Goal: Task Accomplishment & Management: Manage account settings

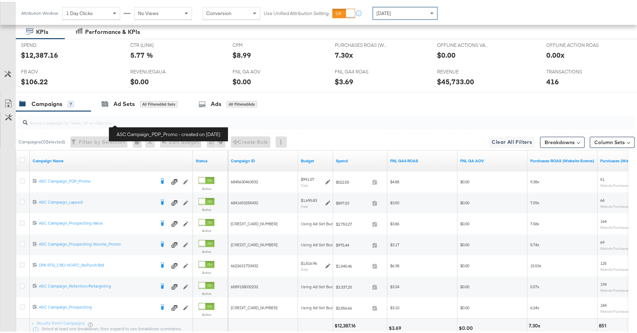
scroll to position [186, 0]
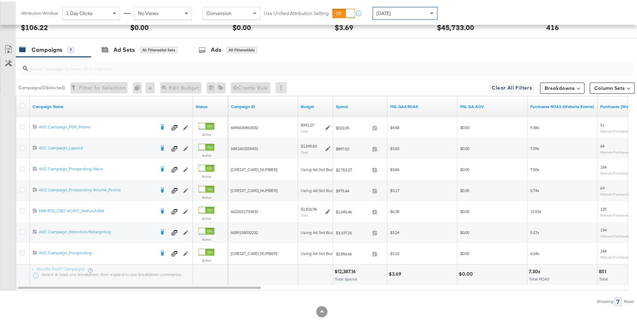
click at [315, 109] on div "Budget" at bounding box center [315, 105] width 35 height 21
click at [313, 105] on link "Budget" at bounding box center [315, 105] width 29 height 6
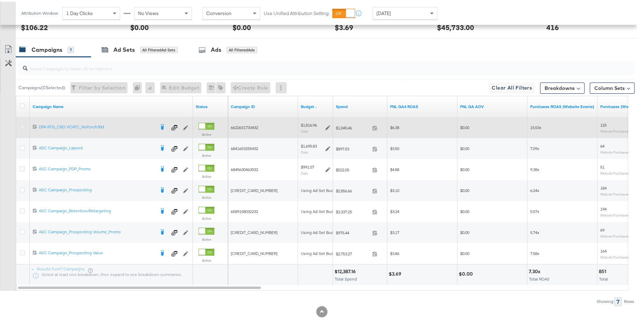
click at [21, 125] on icon at bounding box center [22, 125] width 5 height 5
click at [0, 0] on input "checkbox" at bounding box center [0, 0] width 0 height 0
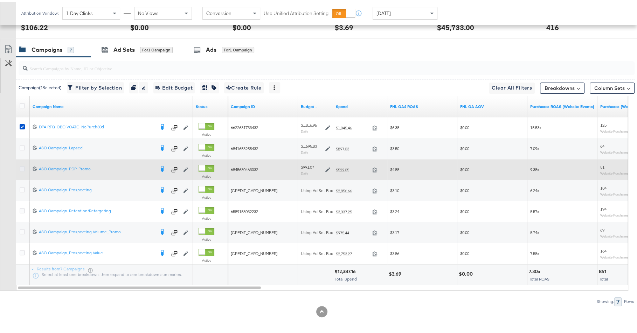
click at [21, 166] on icon at bounding box center [22, 167] width 5 height 5
click at [0, 0] on input "checkbox" at bounding box center [0, 0] width 0 height 0
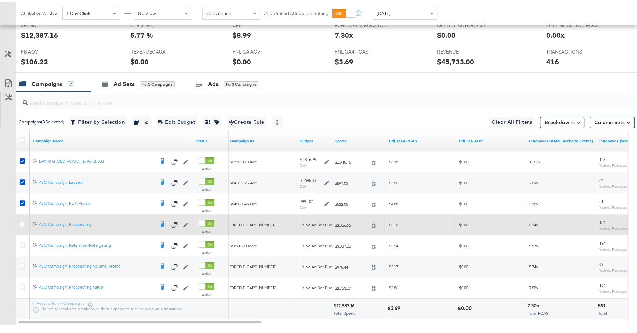
scroll to position [140, 0]
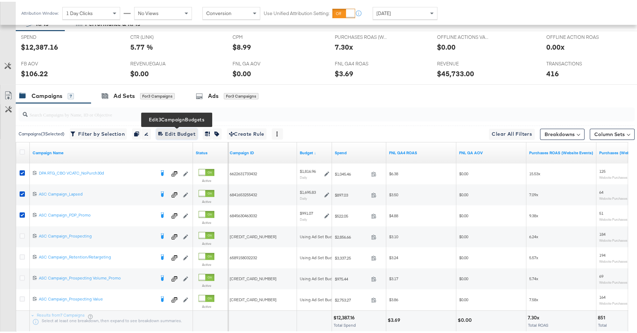
click at [176, 133] on span "Edit 3 Campaign Budgets Edit Budget" at bounding box center [176, 132] width 37 height 9
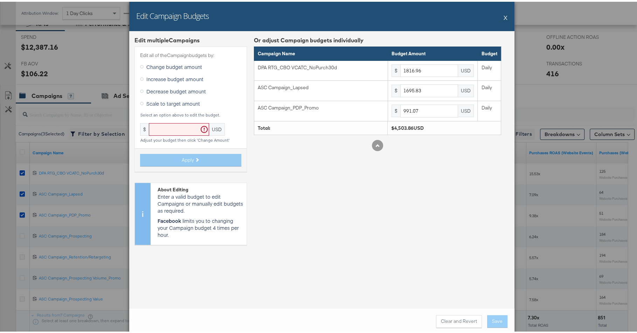
click at [183, 87] on span "Decrease budget amount" at bounding box center [176, 89] width 60 height 7
click at [0, 0] on input "Decrease budget amount" at bounding box center [0, 0] width 0 height 0
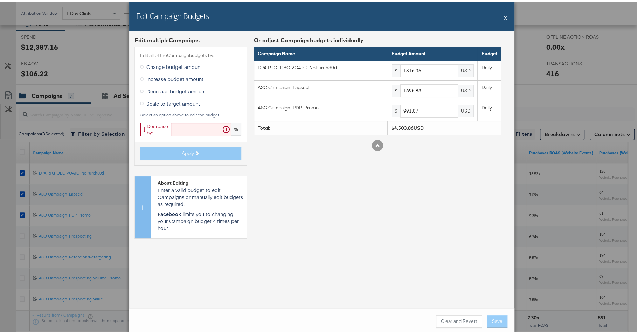
click at [183, 126] on input "text" at bounding box center [201, 127] width 60 height 13
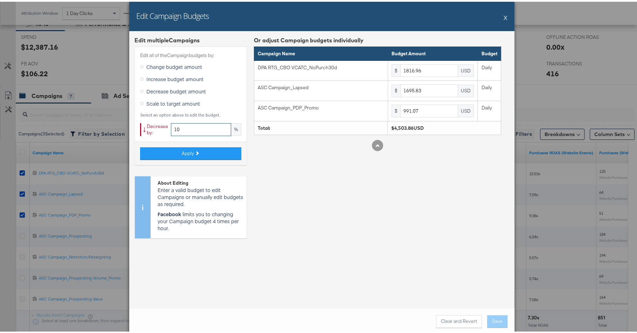
type input "1"
type input "20"
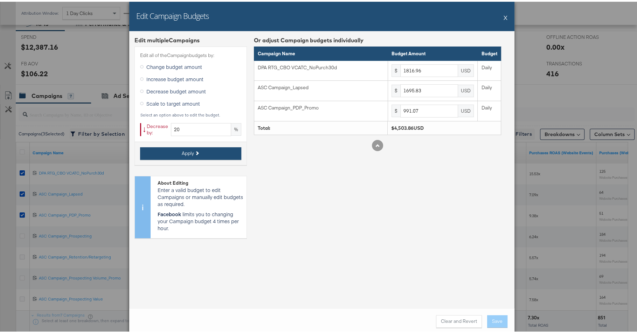
click at [196, 152] on button "Apply" at bounding box center [190, 152] width 101 height 13
type input "1453.56"
type input "1356.66"
type input "792.85"
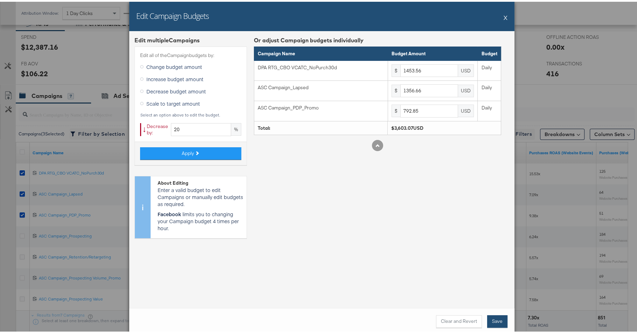
click at [494, 323] on button "Save" at bounding box center [497, 320] width 20 height 13
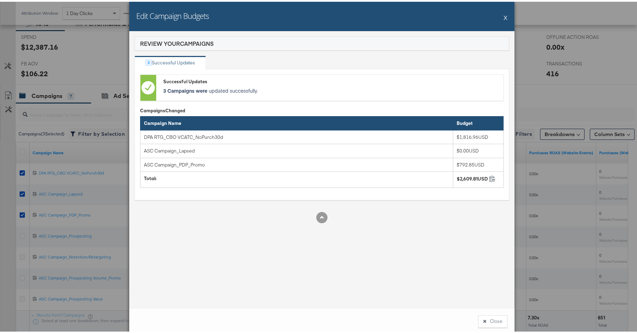
click at [494, 323] on button "Close" at bounding box center [492, 320] width 29 height 13
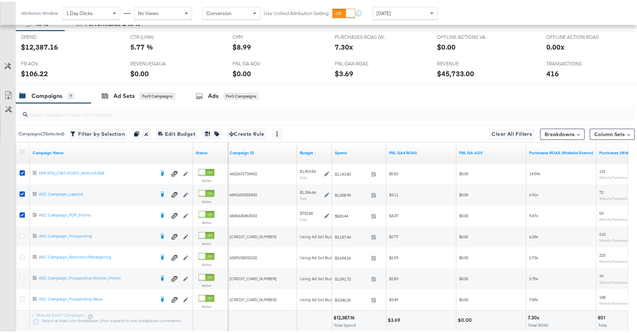
click at [22, 149] on icon at bounding box center [22, 150] width 5 height 5
click at [0, 0] on input "checkbox" at bounding box center [0, 0] width 0 height 0
click at [22, 149] on icon at bounding box center [22, 150] width 5 height 5
click at [0, 0] on input "checkbox" at bounding box center [0, 0] width 0 height 0
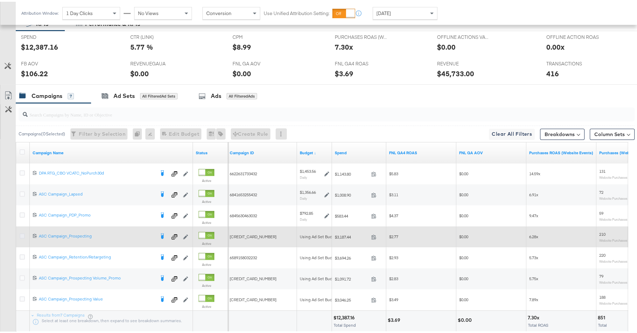
click at [23, 234] on icon at bounding box center [22, 234] width 5 height 5
click at [0, 0] on input "checkbox" at bounding box center [0, 0] width 0 height 0
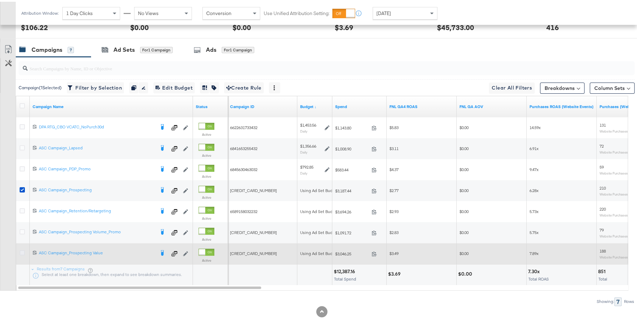
click at [23, 249] on icon at bounding box center [22, 251] width 5 height 5
click at [0, 0] on input "checkbox" at bounding box center [0, 0] width 0 height 0
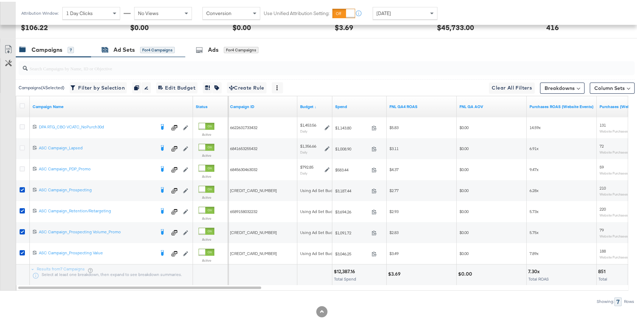
click at [107, 45] on icon at bounding box center [105, 48] width 7 height 7
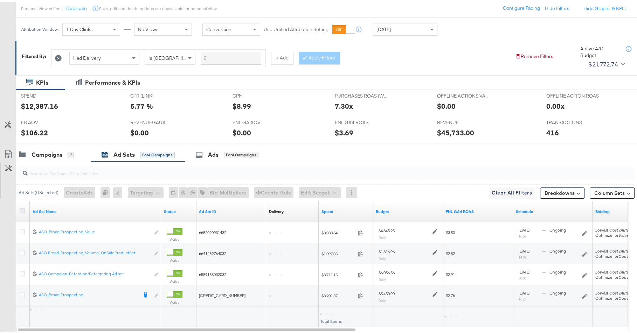
click at [22, 207] on icon at bounding box center [22, 209] width 5 height 5
click at [0, 0] on input "checkbox" at bounding box center [0, 0] width 0 height 0
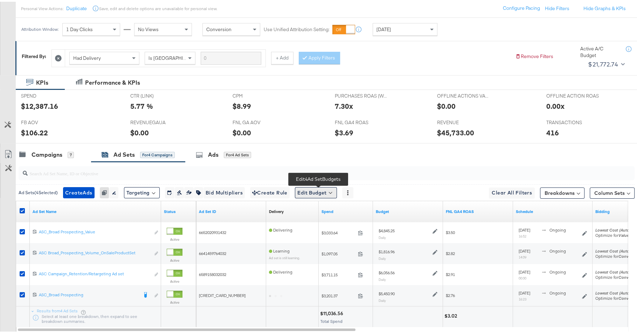
click at [315, 186] on button "Edit Budget" at bounding box center [316, 191] width 42 height 11
click at [320, 211] on span "Edit Ad Set Budget" at bounding box center [318, 209] width 40 height 9
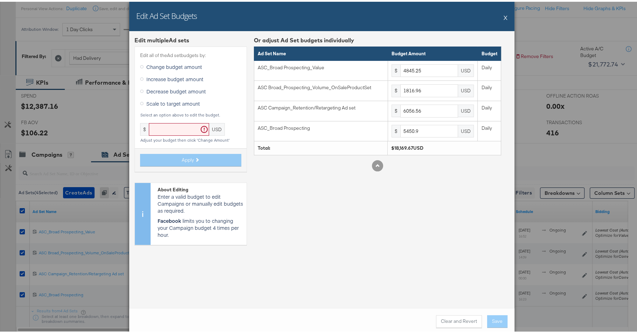
click at [174, 93] on label "Decrease budget amount" at bounding box center [174, 89] width 69 height 11
click at [0, 0] on input "Decrease budget amount" at bounding box center [0, 0] width 0 height 0
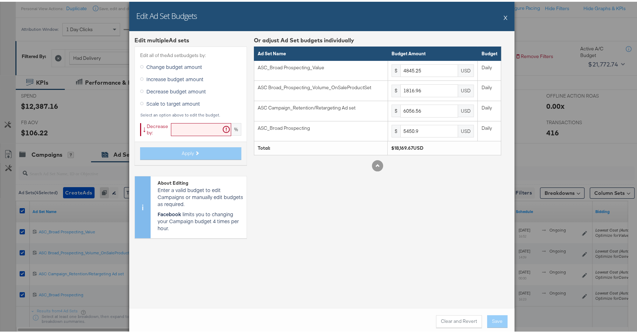
click at [197, 126] on input "text" at bounding box center [201, 127] width 60 height 13
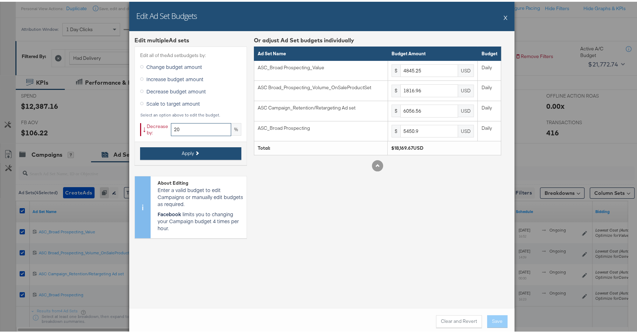
type input "20"
click at [208, 151] on button "Apply" at bounding box center [190, 152] width 101 height 13
type input "3876.2"
type input "1453.56"
type input "4845.24"
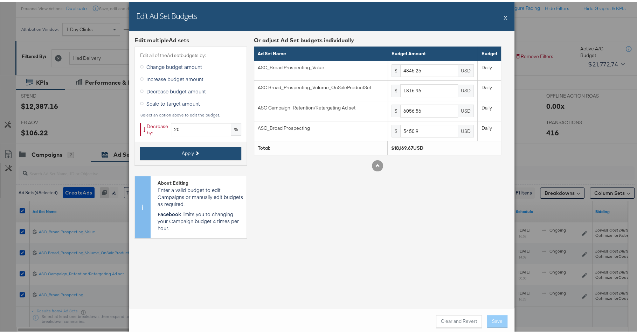
type input "4360.72"
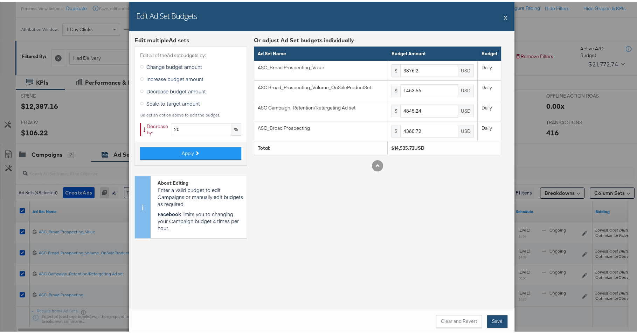
click at [491, 322] on button "Save" at bounding box center [497, 320] width 20 height 13
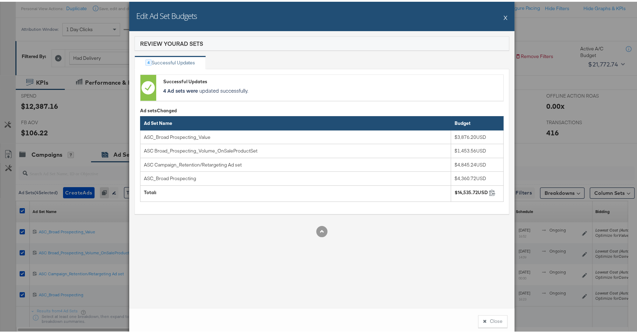
click at [491, 322] on button "Close" at bounding box center [492, 320] width 29 height 13
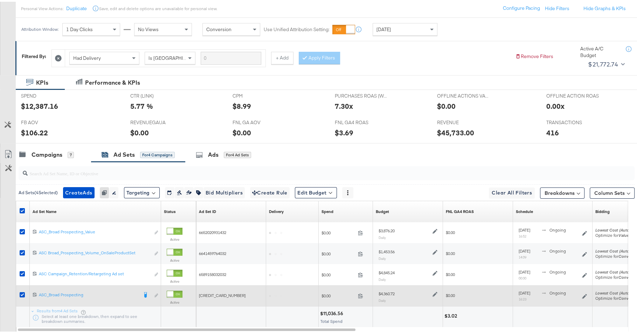
scroll to position [0, 0]
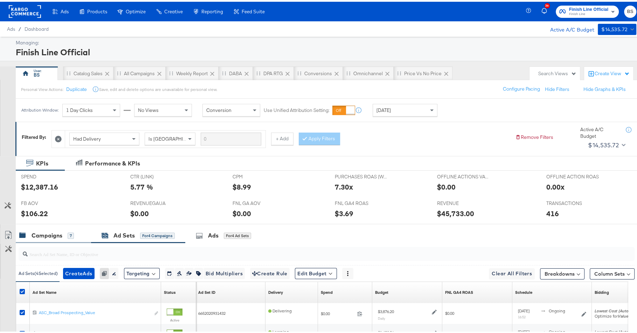
click at [46, 234] on div "Campaigns" at bounding box center [47, 234] width 31 height 8
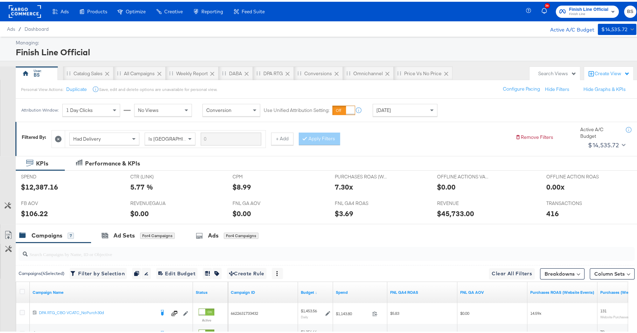
click at [593, 7] on span "Finish Line Official" at bounding box center [588, 7] width 39 height 7
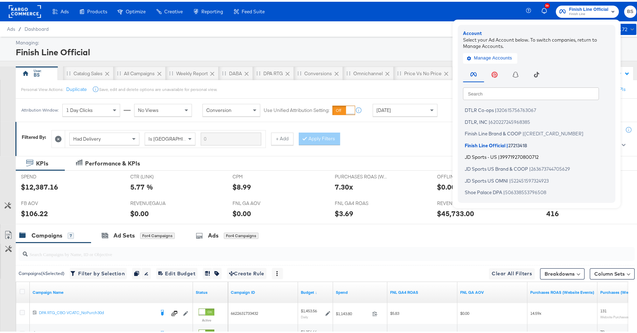
click at [488, 154] on span "JD Sports - US" at bounding box center [481, 156] width 32 height 6
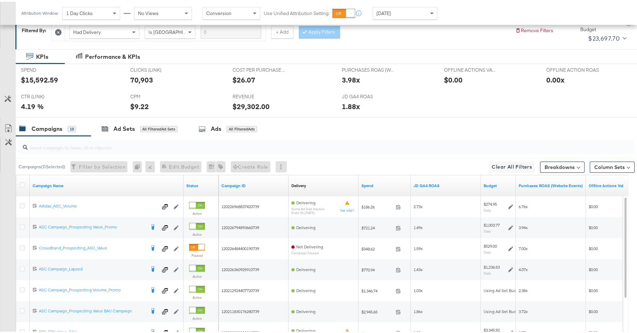
scroll to position [186, 0]
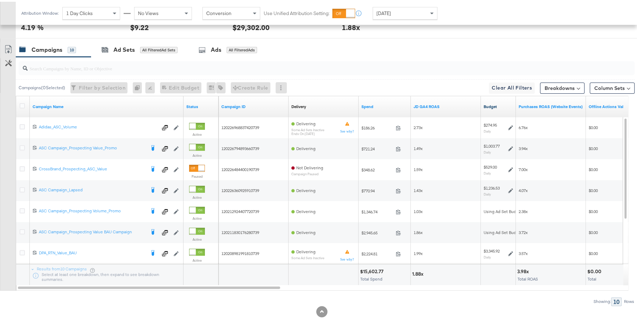
click at [497, 102] on link "Budget" at bounding box center [498, 105] width 29 height 6
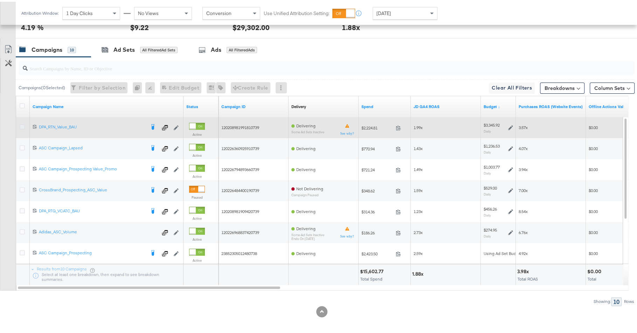
click at [24, 123] on icon at bounding box center [22, 125] width 5 height 5
click at [0, 0] on input "checkbox" at bounding box center [0, 0] width 0 height 0
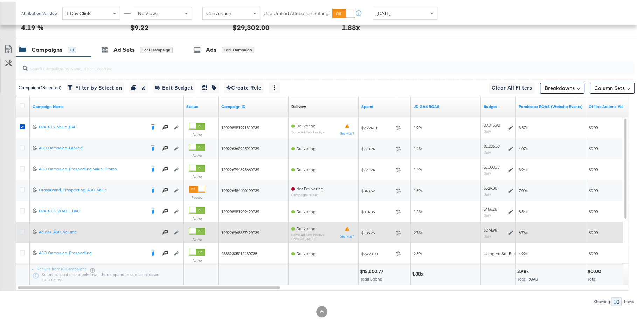
click at [23, 229] on icon at bounding box center [22, 230] width 5 height 5
click at [0, 0] on input "checkbox" at bounding box center [0, 0] width 0 height 0
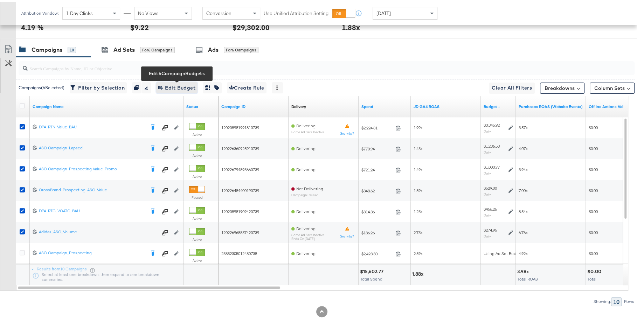
click at [163, 84] on icon "button" at bounding box center [160, 86] width 5 height 5
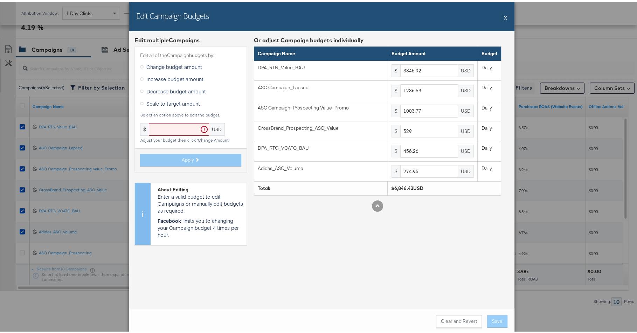
click at [176, 91] on span "Decrease budget amount" at bounding box center [176, 89] width 60 height 7
click at [0, 0] on input "Decrease budget amount" at bounding box center [0, 0] width 0 height 0
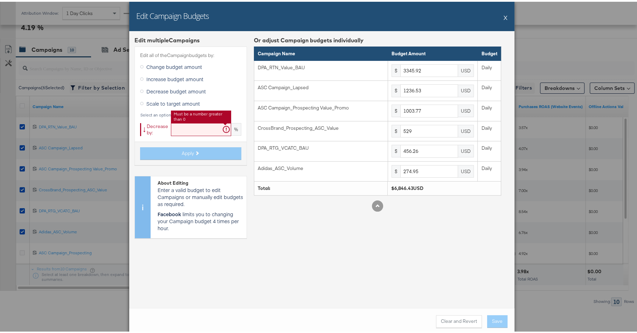
click at [176, 130] on input "text" at bounding box center [201, 127] width 60 height 13
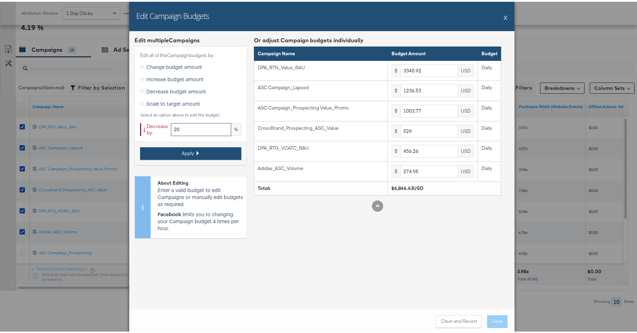
type input "20"
click at [192, 147] on button "Apply" at bounding box center [190, 152] width 101 height 13
type input "2676.73"
type input "989.22"
type input "803.01"
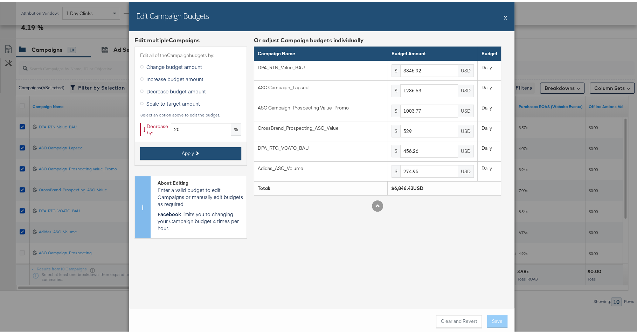
type input "423.2"
type input "365"
type input "219.96"
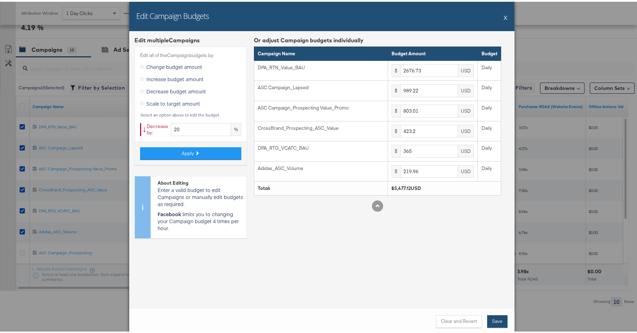
click at [496, 320] on button "Save" at bounding box center [497, 320] width 20 height 13
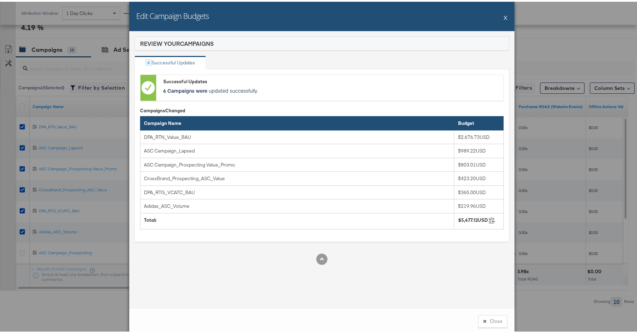
click at [496, 320] on button "Close" at bounding box center [492, 320] width 29 height 13
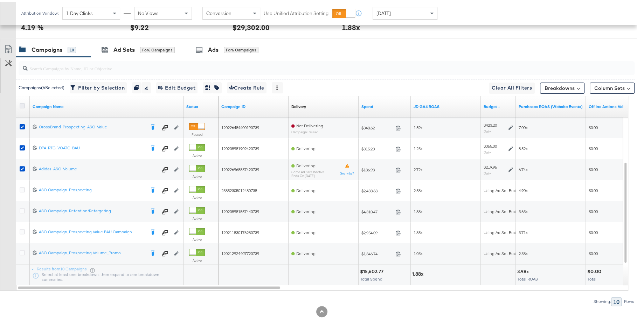
click at [23, 103] on icon at bounding box center [22, 104] width 5 height 5
click at [0, 0] on input "checkbox" at bounding box center [0, 0] width 0 height 0
click at [23, 103] on icon at bounding box center [22, 104] width 5 height 5
click at [0, 0] on input "checkbox" at bounding box center [0, 0] width 0 height 0
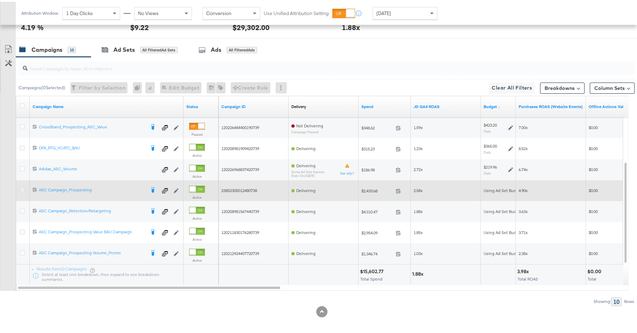
click at [23, 187] on icon at bounding box center [22, 188] width 5 height 5
click at [0, 0] on input "checkbox" at bounding box center [0, 0] width 0 height 0
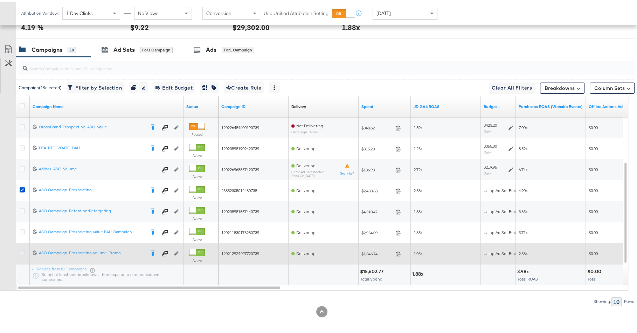
click at [22, 249] on icon at bounding box center [22, 251] width 5 height 5
click at [0, 0] on input "checkbox" at bounding box center [0, 0] width 0 height 0
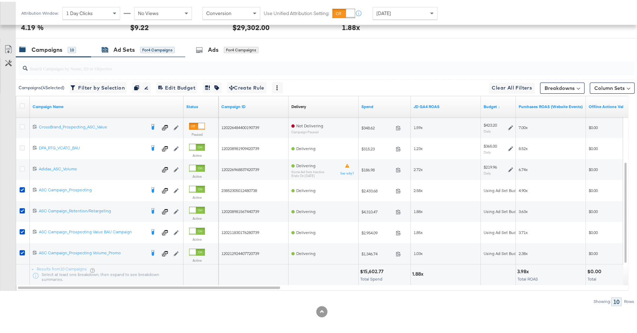
click at [123, 45] on div "Ad Sets" at bounding box center [123, 48] width 21 height 8
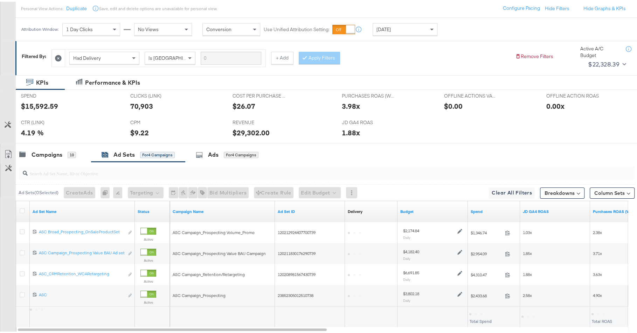
click at [23, 204] on div at bounding box center [23, 210] width 13 height 13
click at [23, 209] on icon at bounding box center [22, 209] width 5 height 5
click at [0, 0] on input "checkbox" at bounding box center [0, 0] width 0 height 0
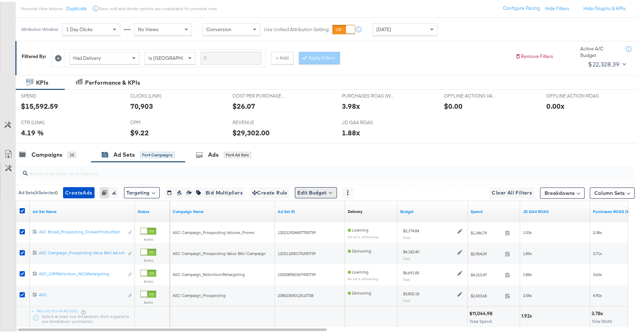
click at [312, 194] on button "Edit Budget" at bounding box center [316, 191] width 42 height 11
click at [321, 207] on span "Edit Ad Set Budget" at bounding box center [318, 209] width 40 height 9
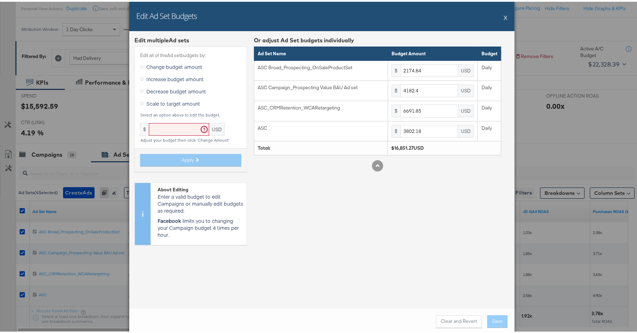
click at [174, 92] on span "Decrease budget amount" at bounding box center [176, 89] width 60 height 7
click at [0, 0] on input "Decrease budget amount" at bounding box center [0, 0] width 0 height 0
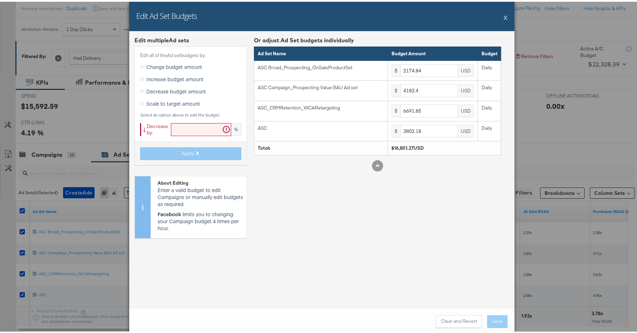
click at [179, 121] on div "Edit all of the Ad set budgets by: Change budget amount Increase budget amount …" at bounding box center [190, 104] width 112 height 119
click at [188, 130] on input "text" at bounding box center [201, 127] width 60 height 13
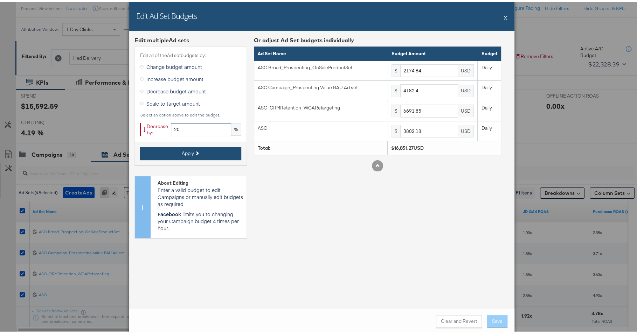
type input "20"
click at [194, 148] on button "Apply" at bounding box center [190, 152] width 101 height 13
type input "1739.87"
type input "3345.92"
type input "5353.48"
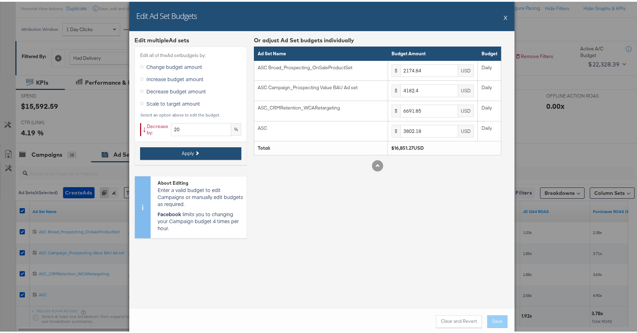
type input "3041.74"
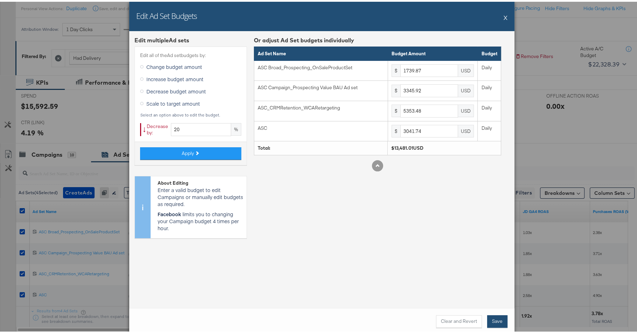
click at [498, 322] on button "Save" at bounding box center [497, 320] width 20 height 13
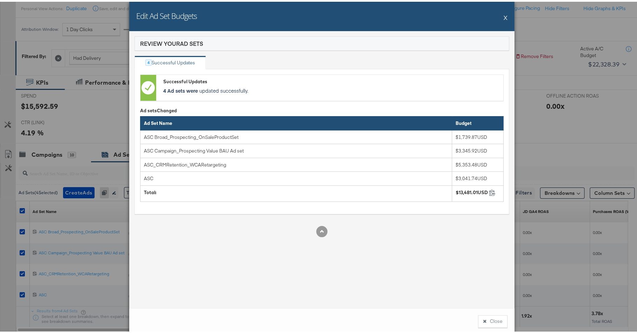
click at [498, 322] on button "Close" at bounding box center [492, 320] width 29 height 13
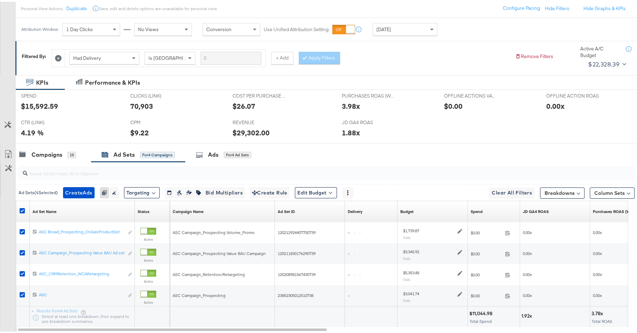
scroll to position [0, 0]
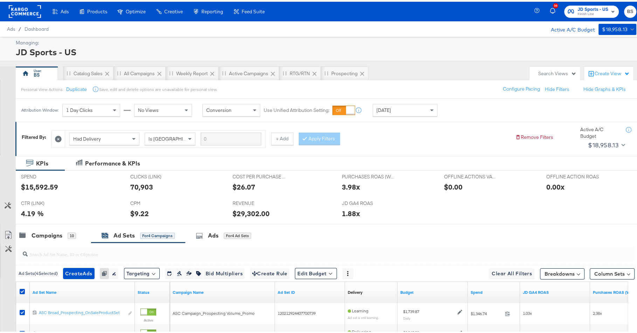
click at [396, 135] on div "Had Delivery Is Greater Than + Add Apply Filters" at bounding box center [280, 135] width 458 height 21
click at [58, 243] on input "search" at bounding box center [303, 250] width 550 height 14
click at [58, 237] on div "Campaigns 10" at bounding box center [53, 234] width 75 height 15
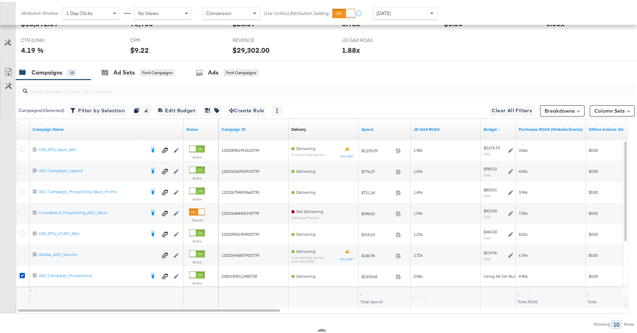
scroll to position [177, 0]
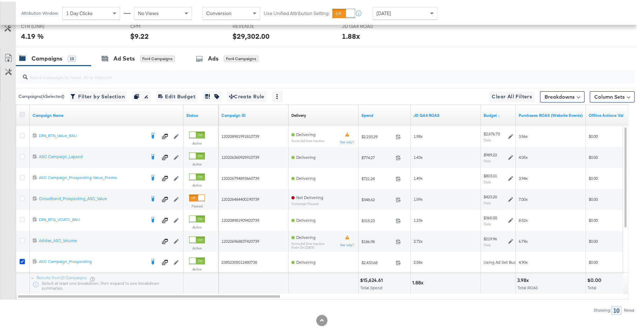
click at [22, 110] on icon at bounding box center [22, 112] width 5 height 5
click at [0, 0] on input "checkbox" at bounding box center [0, 0] width 0 height 0
click at [22, 110] on icon at bounding box center [22, 112] width 5 height 5
click at [0, 0] on input "checkbox" at bounding box center [0, 0] width 0 height 0
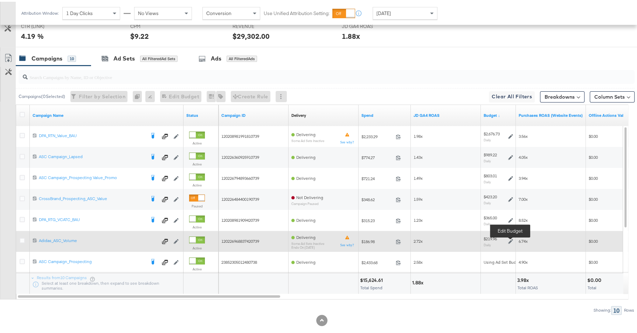
click at [509, 240] on icon at bounding box center [510, 239] width 5 height 5
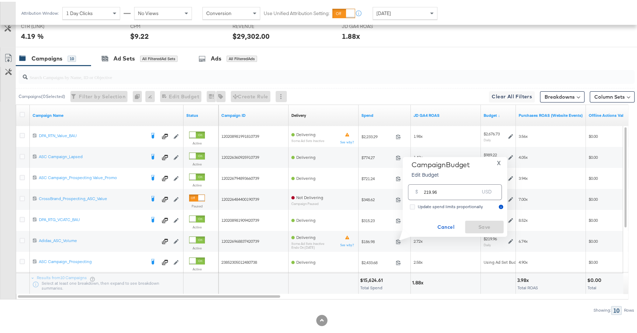
click at [445, 192] on input "219.96" at bounding box center [451, 187] width 55 height 15
type input "200"
click at [477, 221] on span "Save" at bounding box center [484, 225] width 33 height 9
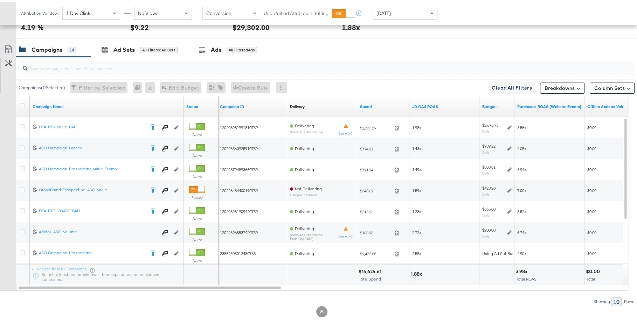
scroll to position [0, 0]
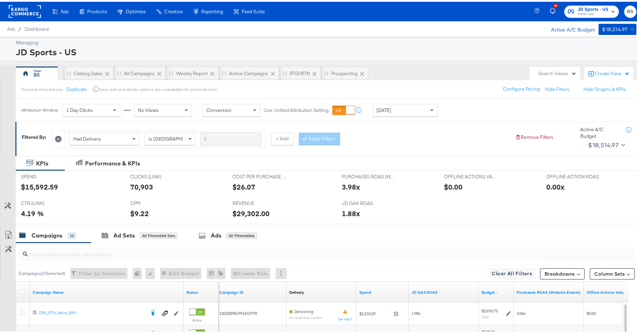
click at [584, 6] on span "JD Sports - US" at bounding box center [592, 7] width 31 height 7
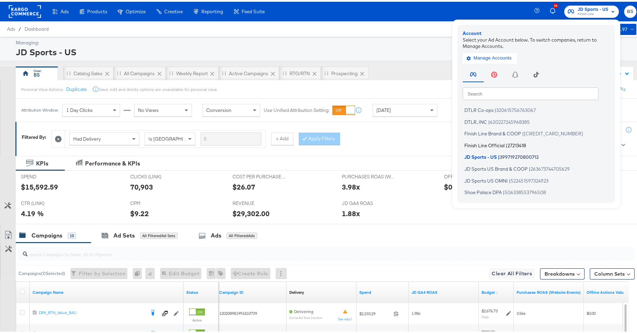
click at [499, 145] on li "Finish Line Official | 27213418" at bounding box center [538, 144] width 151 height 10
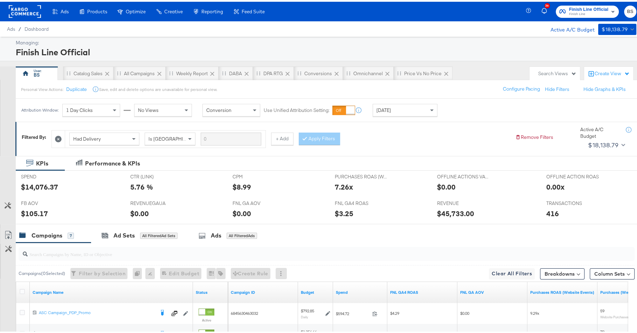
scroll to position [29, 0]
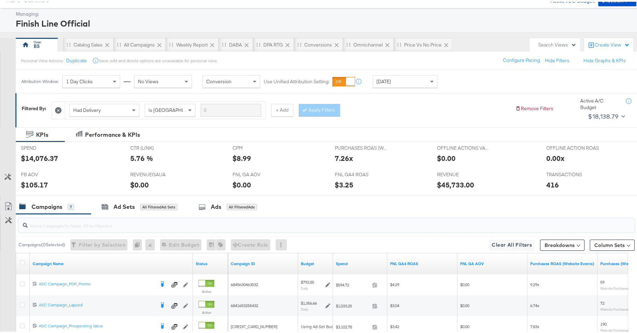
click at [202, 216] on input "search" at bounding box center [303, 221] width 550 height 14
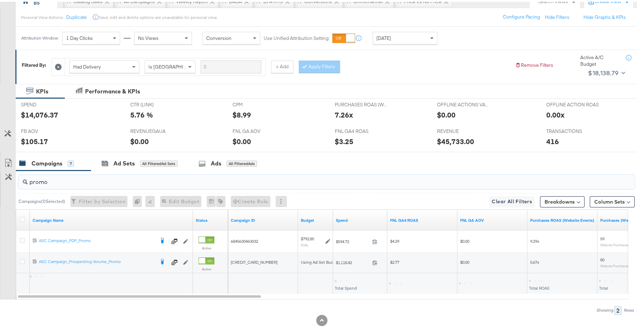
scroll to position [81, 0]
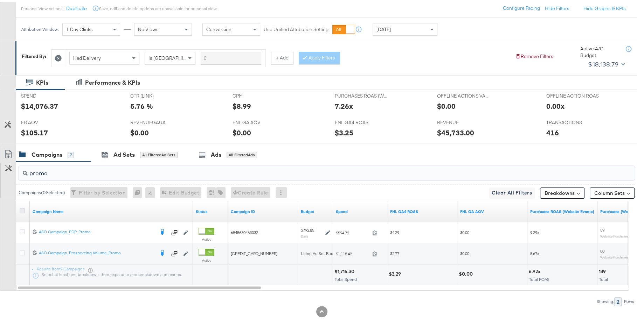
type input "promo"
click at [21, 207] on icon at bounding box center [22, 209] width 5 height 5
click at [0, 0] on input "checkbox" at bounding box center [0, 0] width 0 height 0
click at [121, 158] on div "Ad Sets for 2 Campaigns" at bounding box center [138, 153] width 94 height 15
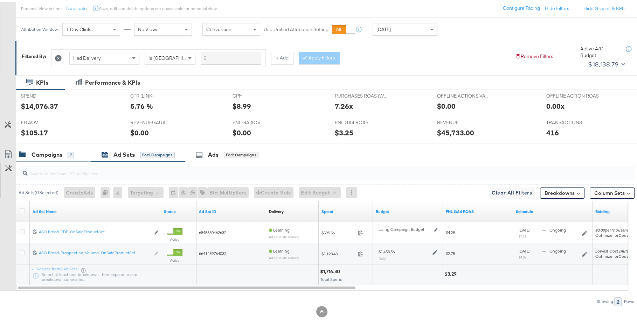
click at [52, 157] on div "Campaigns 7" at bounding box center [53, 153] width 75 height 15
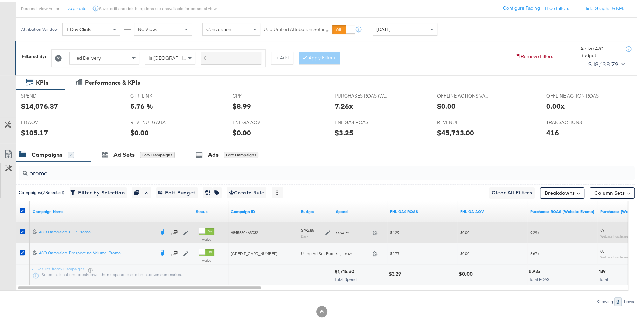
click at [328, 231] on icon at bounding box center [327, 231] width 5 height 5
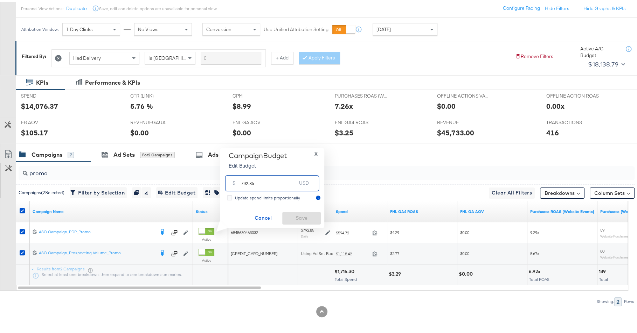
drag, startPoint x: 243, startPoint y: 183, endPoint x: 234, endPoint y: 183, distance: 9.1
click at [234, 183] on div "$ 792.85 USD" at bounding box center [272, 182] width 94 height 16
type input "592.85"
click at [307, 216] on span "Save" at bounding box center [301, 216] width 33 height 9
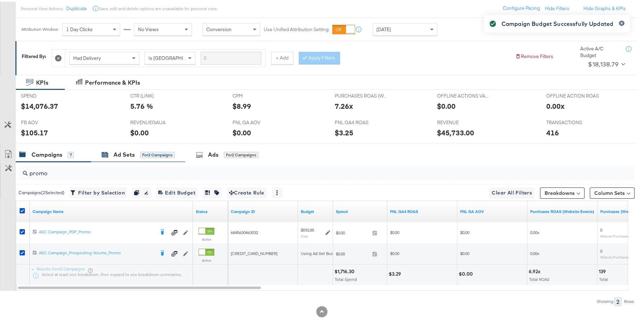
click at [127, 153] on div "Ad Sets" at bounding box center [123, 153] width 21 height 8
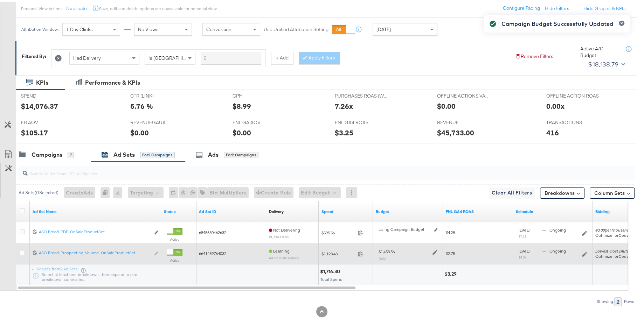
click at [435, 248] on icon at bounding box center [434, 250] width 5 height 5
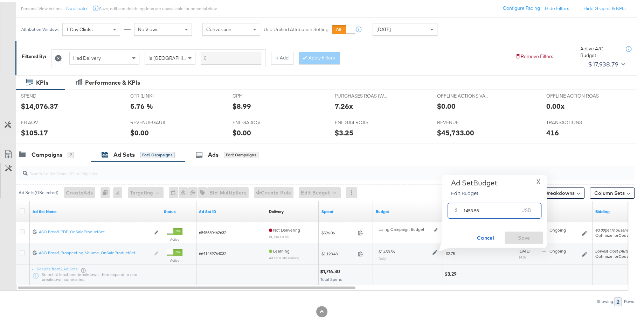
click at [467, 209] on input "1453.56" at bounding box center [490, 206] width 55 height 15
type input "1653.56"
click at [512, 235] on span "Save" at bounding box center [523, 236] width 33 height 9
click at [61, 153] on div "Campaigns" at bounding box center [47, 153] width 31 height 8
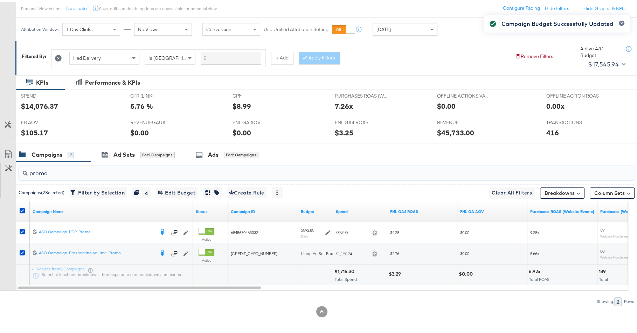
click at [147, 169] on input "promo" at bounding box center [303, 169] width 550 height 14
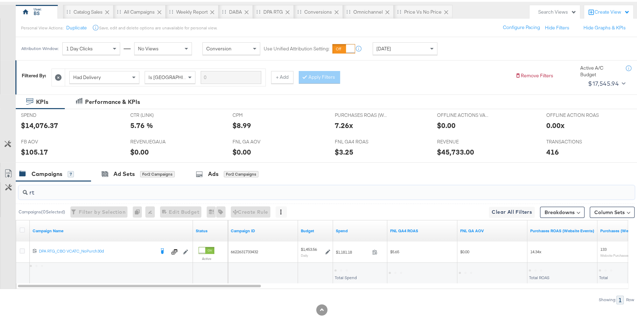
scroll to position [60, 0]
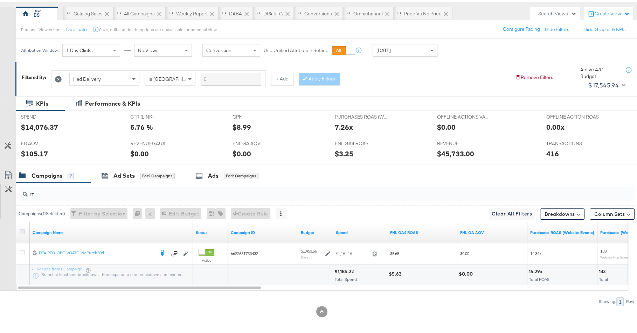
click at [23, 230] on icon at bounding box center [22, 230] width 5 height 5
click at [0, 0] on input "checkbox" at bounding box center [0, 0] width 0 height 0
click at [23, 230] on icon at bounding box center [22, 230] width 5 height 5
click at [0, 0] on input "checkbox" at bounding box center [0, 0] width 0 height 0
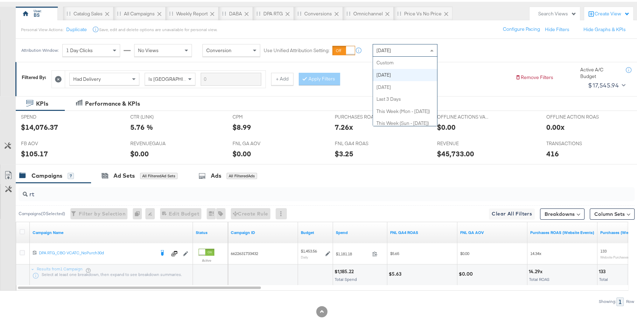
click at [386, 48] on span "[DATE]" at bounding box center [383, 49] width 14 height 6
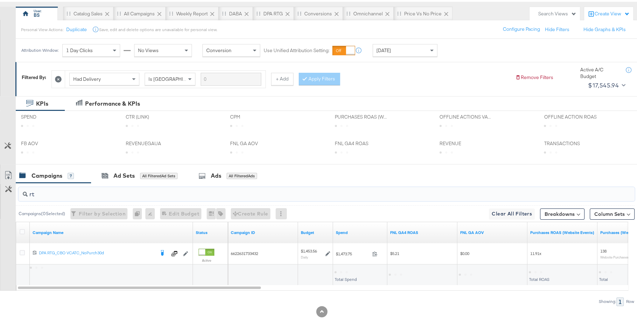
click at [320, 192] on input "rt" at bounding box center [303, 190] width 550 height 14
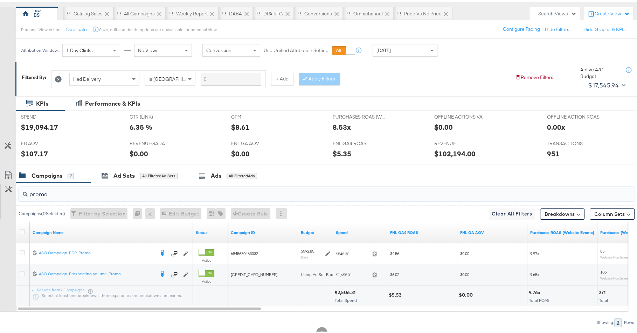
type input "promo"
click at [391, 50] on span "Yesterday" at bounding box center [383, 49] width 14 height 6
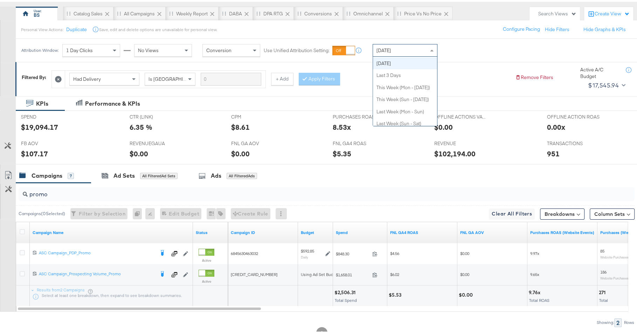
scroll to position [0, 0]
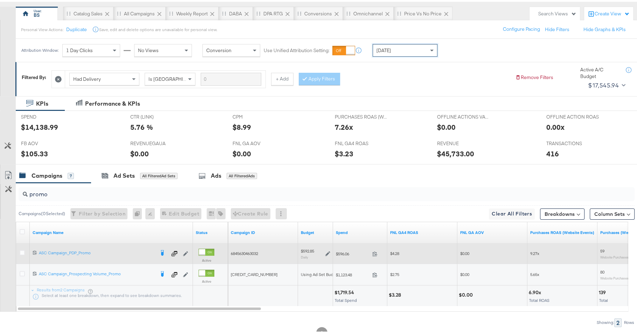
click at [324, 256] on div "$592.85 Daily" at bounding box center [315, 252] width 29 height 11
click at [327, 252] on icon at bounding box center [327, 252] width 5 height 5
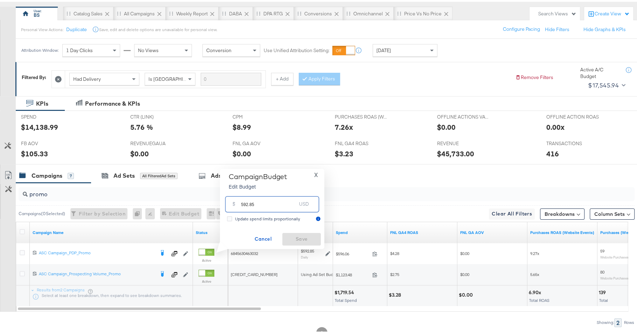
drag, startPoint x: 243, startPoint y: 201, endPoint x: 237, endPoint y: 201, distance: 6.3
click at [238, 201] on div "$ 592.85 USD" at bounding box center [272, 203] width 94 height 16
type input "792.85"
click at [313, 235] on span "Save" at bounding box center [301, 237] width 33 height 9
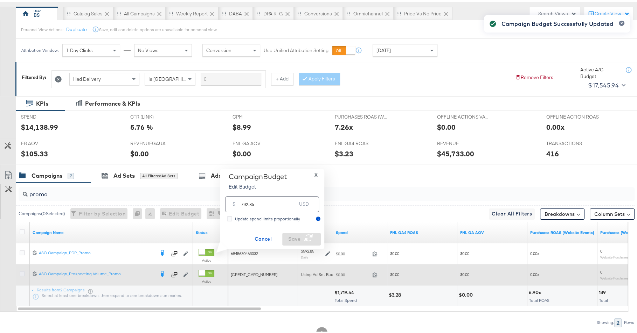
click at [20, 272] on icon at bounding box center [22, 272] width 5 height 5
click at [0, 0] on input "checkbox" at bounding box center [0, 0] width 0 height 0
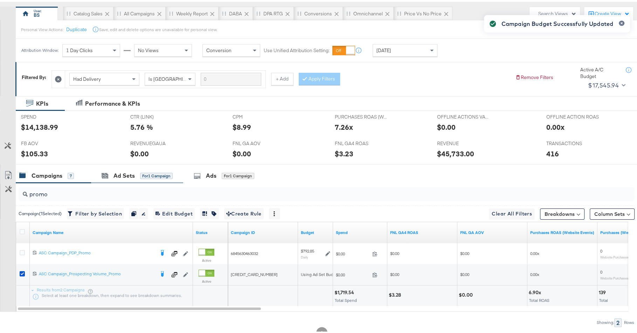
click at [116, 168] on div "Ad Sets for 1 Campaign" at bounding box center [137, 174] width 92 height 15
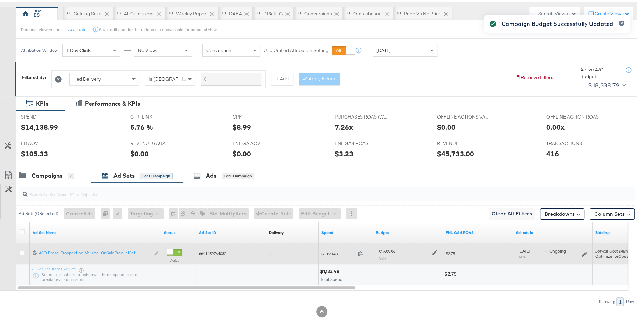
click at [436, 249] on icon at bounding box center [434, 251] width 5 height 5
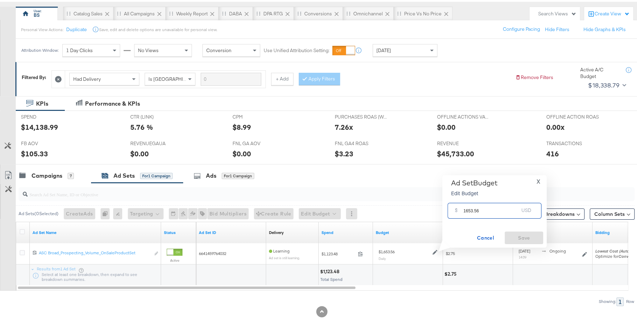
click at [468, 208] on input "1653.56" at bounding box center [490, 206] width 55 height 15
type input "1453.56"
click at [509, 231] on button "Save" at bounding box center [524, 236] width 39 height 13
click at [59, 173] on div "Campaigns" at bounding box center [47, 174] width 31 height 8
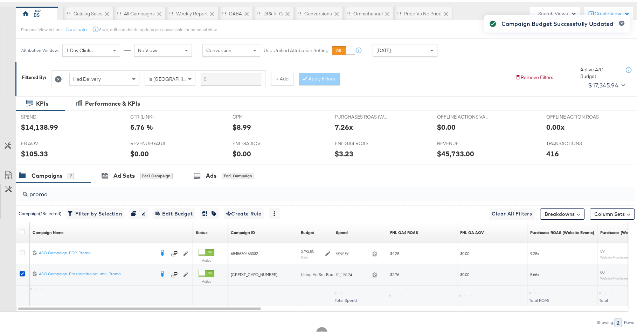
click at [136, 188] on input "promo" at bounding box center [303, 190] width 550 height 14
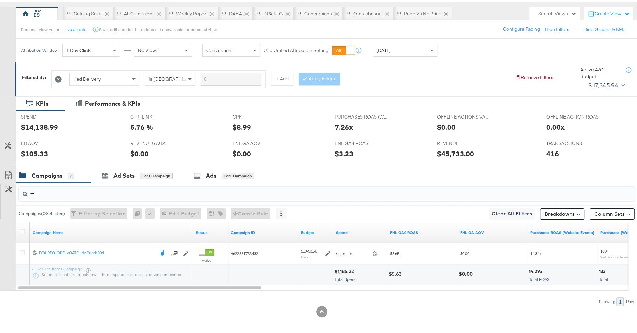
type input "rt"
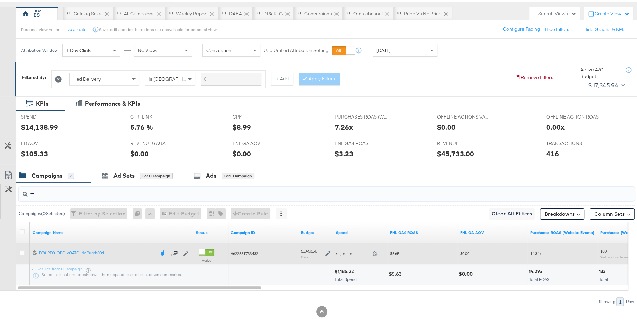
click at [328, 252] on icon at bounding box center [327, 252] width 5 height 5
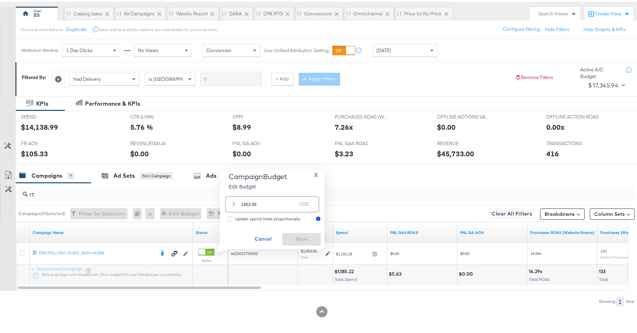
click at [246, 204] on input "1453.56" at bounding box center [268, 199] width 55 height 15
type input "1153.56"
click at [305, 236] on span "Save" at bounding box center [301, 237] width 33 height 9
click at [164, 193] on input "rt" at bounding box center [303, 190] width 550 height 14
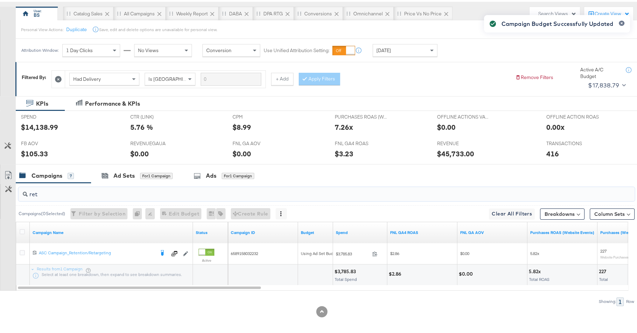
type input "ret"
click at [25, 229] on div at bounding box center [23, 231] width 7 height 7
click at [21, 229] on icon at bounding box center [22, 230] width 5 height 5
click at [0, 0] on input "checkbox" at bounding box center [0, 0] width 0 height 0
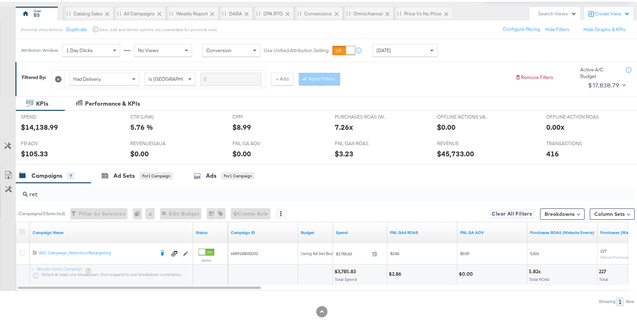
click at [21, 229] on icon at bounding box center [22, 230] width 5 height 5
click at [0, 0] on input "checkbox" at bounding box center [0, 0] width 0 height 0
click at [21, 229] on icon at bounding box center [22, 230] width 5 height 5
click at [0, 0] on input "checkbox" at bounding box center [0, 0] width 0 height 0
click at [32, 227] on div "Campaign Name" at bounding box center [111, 230] width 163 height 11
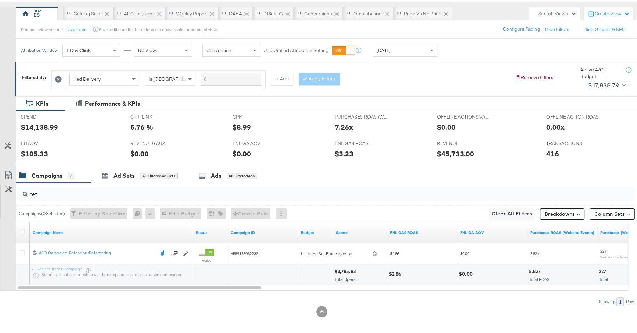
click at [25, 228] on div at bounding box center [23, 231] width 7 height 7
click at [22, 231] on icon at bounding box center [22, 230] width 5 height 5
click at [0, 0] on input "checkbox" at bounding box center [0, 0] width 0 height 0
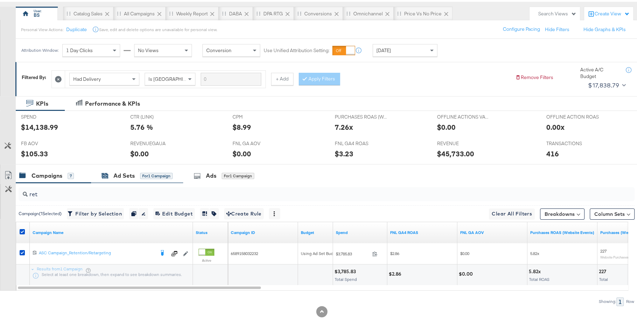
click at [111, 174] on div "Ad Sets for 1 Campaign" at bounding box center [137, 174] width 71 height 8
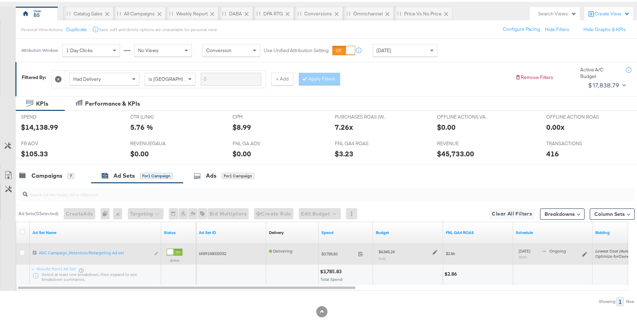
click at [436, 249] on icon at bounding box center [434, 251] width 5 height 5
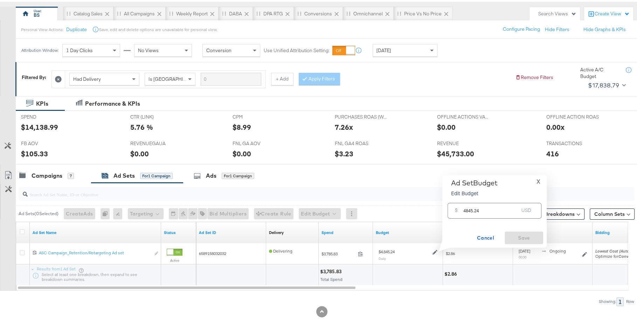
drag, startPoint x: 468, startPoint y: 210, endPoint x: 454, endPoint y: 210, distance: 13.7
click at [454, 210] on div "$ 4845.24 USD" at bounding box center [494, 209] width 94 height 16
type input "5145.24"
click at [519, 234] on span "Save" at bounding box center [523, 236] width 33 height 9
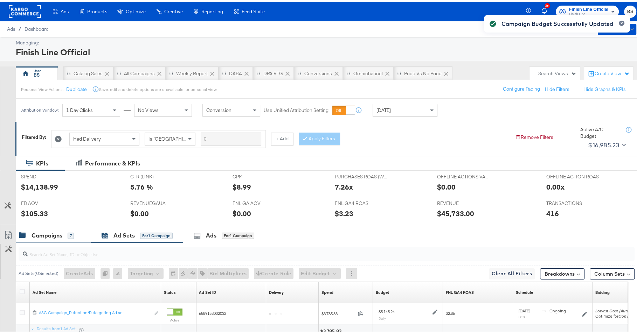
click at [73, 234] on div "7" at bounding box center [71, 234] width 6 height 6
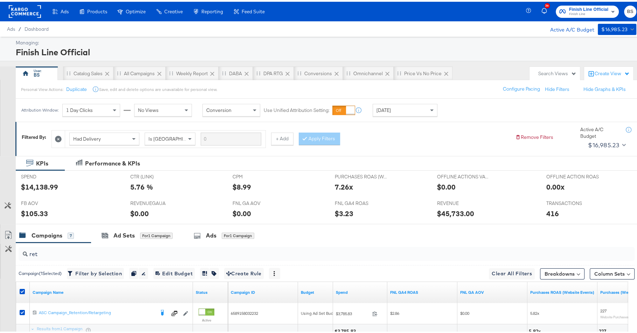
click at [399, 103] on div "[DATE]" at bounding box center [405, 109] width 64 height 12
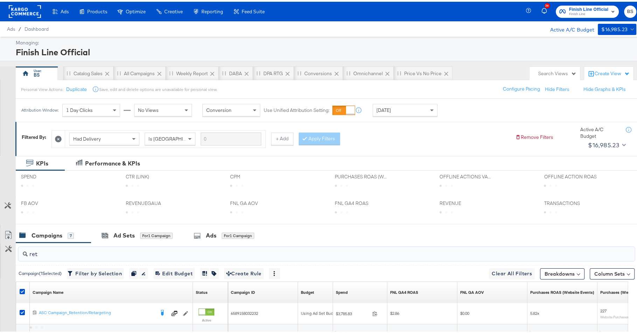
click at [319, 252] on input "ret" at bounding box center [303, 250] width 550 height 14
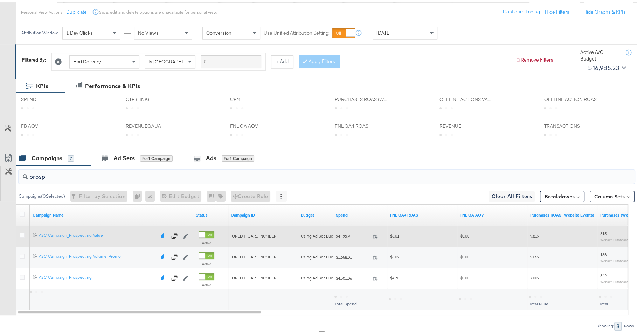
scroll to position [82, 0]
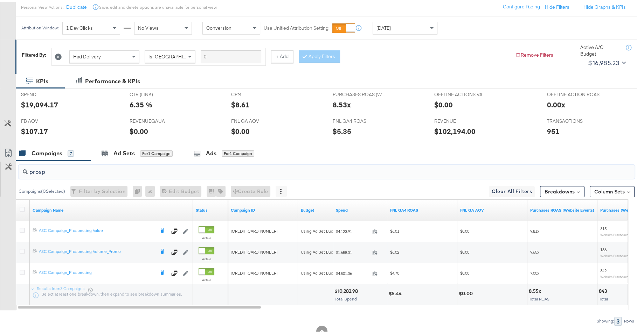
type input "prosp"
click at [389, 15] on div "Attribution Window: 1 Day Clicks No Views Conversion Use Unified Attribution Se…" at bounding box center [231, 26] width 430 height 23
click at [389, 18] on div "Attribution Window: 1 Day Clicks No Views Conversion Use Unified Attribution Se…" at bounding box center [231, 26] width 430 height 23
click at [389, 26] on span "Yesterday" at bounding box center [383, 26] width 14 height 6
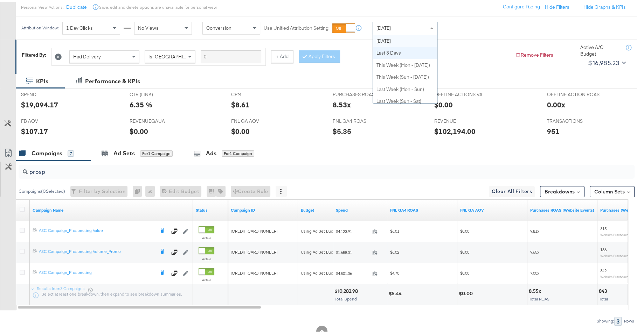
scroll to position [0, 0]
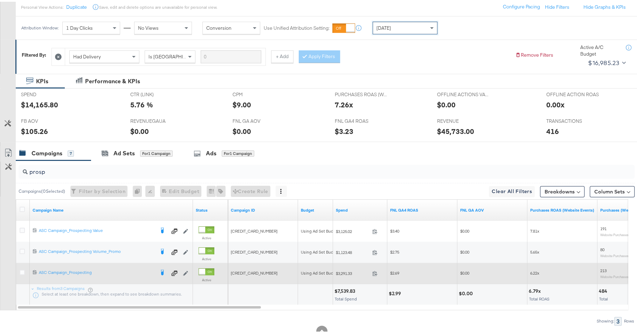
click at [19, 267] on div at bounding box center [23, 271] width 13 height 13
click at [24, 265] on div at bounding box center [23, 271] width 13 height 13
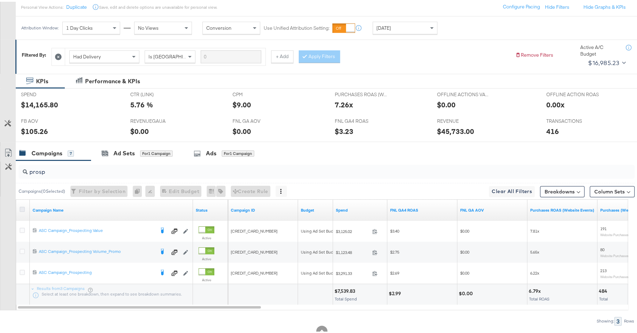
click at [22, 206] on icon at bounding box center [22, 207] width 5 height 5
click at [0, 0] on input "checkbox" at bounding box center [0, 0] width 0 height 0
click at [22, 206] on icon at bounding box center [22, 207] width 5 height 5
click at [0, 0] on input "checkbox" at bounding box center [0, 0] width 0 height 0
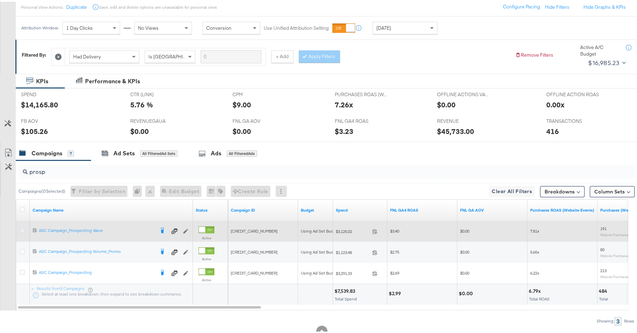
click at [21, 226] on icon at bounding box center [22, 228] width 5 height 5
click at [0, 0] on input "checkbox" at bounding box center [0, 0] width 0 height 0
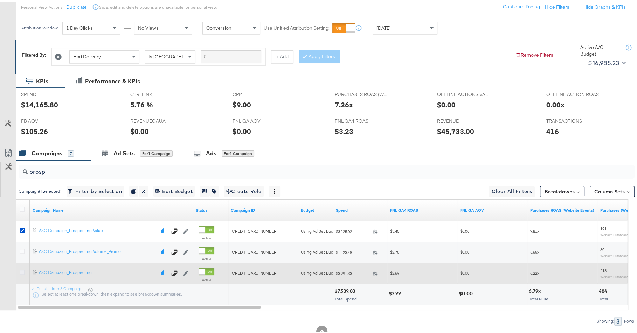
click at [22, 271] on icon at bounding box center [22, 270] width 5 height 5
click at [0, 0] on input "checkbox" at bounding box center [0, 0] width 0 height 0
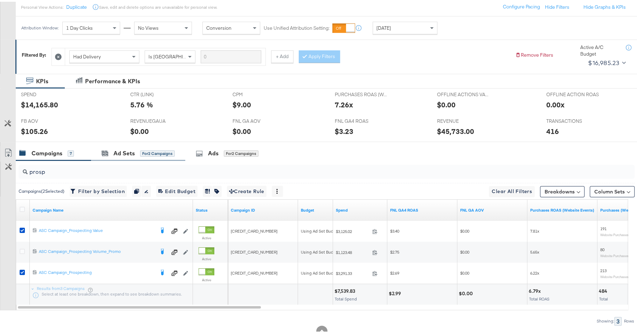
click at [120, 155] on div "Ad Sets for 2 Campaigns" at bounding box center [138, 151] width 94 height 15
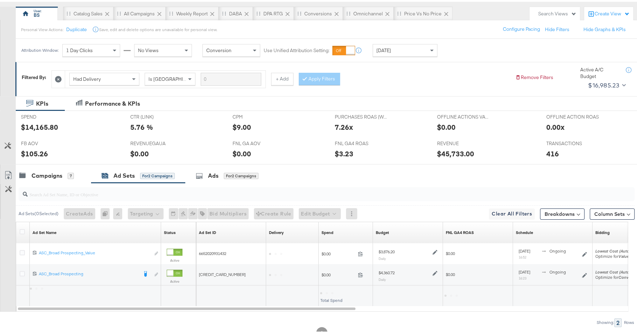
scroll to position [81, 0]
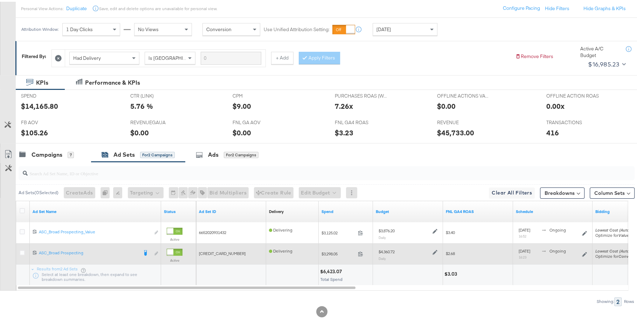
click at [436, 250] on icon at bounding box center [434, 250] width 5 height 5
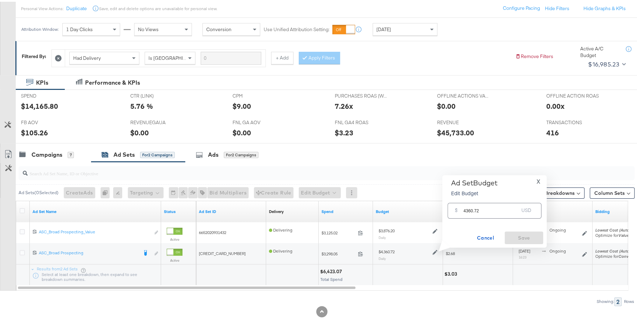
click at [468, 210] on input "4360.72" at bounding box center [490, 206] width 55 height 15
type input "4060.72"
click at [509, 233] on span "Save" at bounding box center [523, 236] width 33 height 9
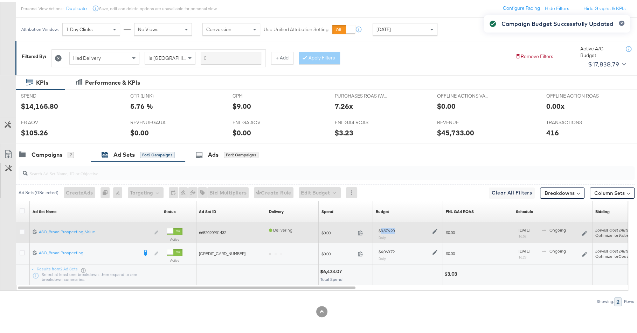
copy div "3,876.20"
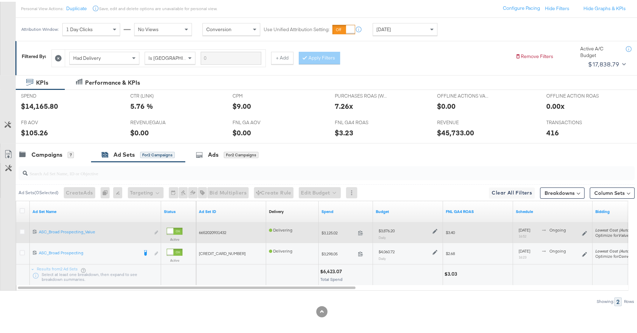
click at [434, 230] on icon at bounding box center [434, 229] width 5 height 5
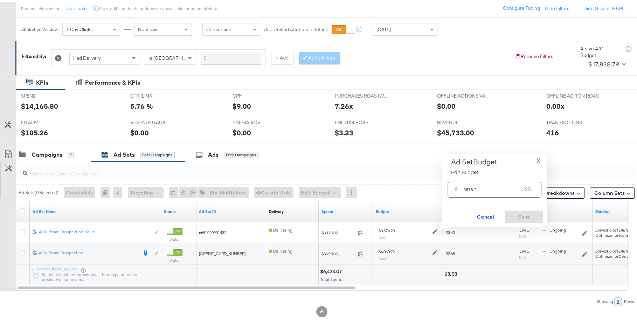
click at [473, 190] on input "3876.2" at bounding box center [490, 185] width 55 height 15
paste input "4,1"
type input "4,176.2"
click at [512, 213] on div "Cancel Save" at bounding box center [494, 215] width 97 height 13
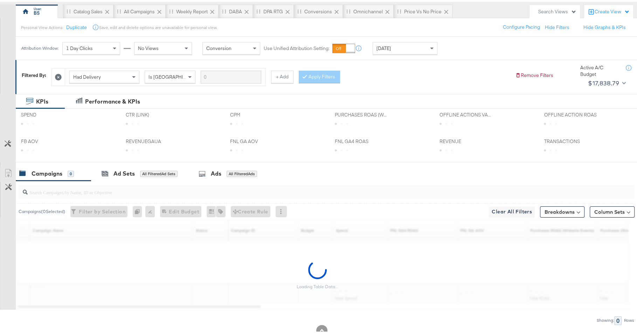
scroll to position [62, 0]
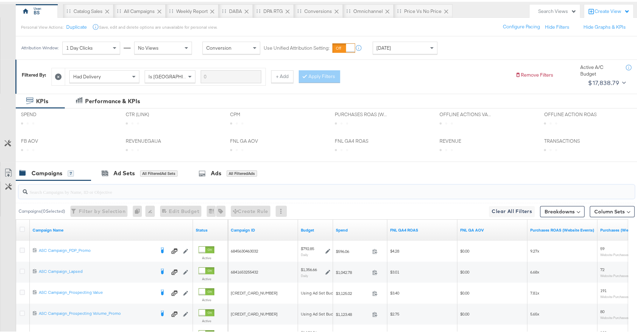
click at [102, 184] on input "search" at bounding box center [303, 188] width 550 height 14
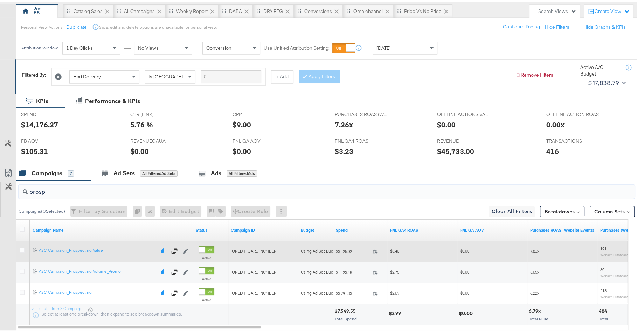
type input "prosp"
click at [21, 244] on div at bounding box center [23, 249] width 13 height 13
click at [22, 248] on icon at bounding box center [22, 248] width 5 height 5
click at [0, 0] on input "checkbox" at bounding box center [0, 0] width 0 height 0
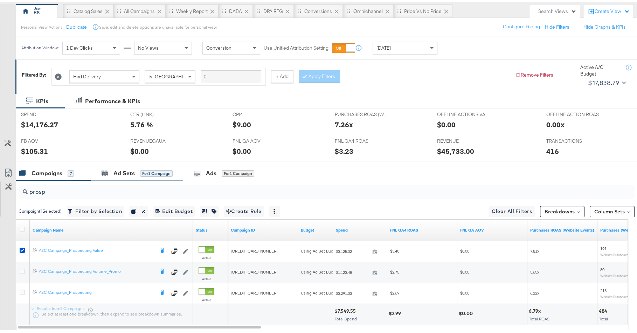
click at [147, 176] on div "Ad Sets for 1 Campaign" at bounding box center [137, 171] width 92 height 15
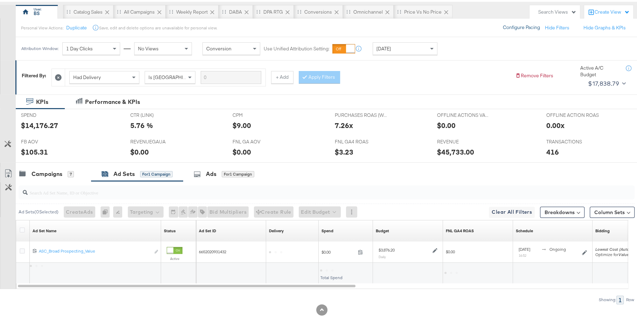
scroll to position [60, 0]
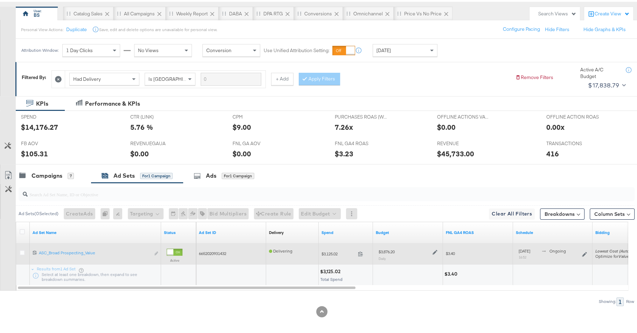
click at [435, 250] on icon at bounding box center [434, 251] width 5 height 5
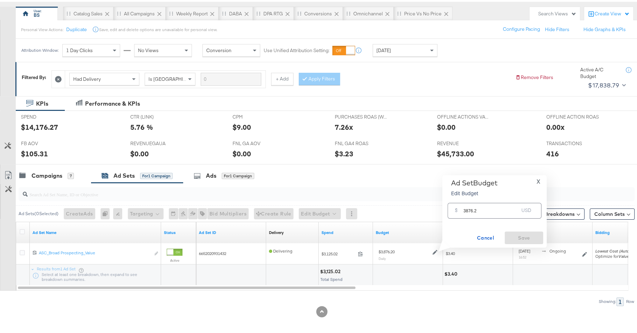
click at [467, 210] on input "3876.2" at bounding box center [490, 206] width 55 height 15
paste input "4,1"
type input "4176.2"
click at [514, 236] on span "Save" at bounding box center [523, 236] width 33 height 9
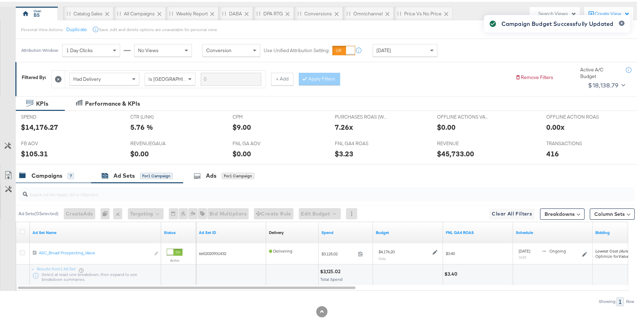
click at [51, 177] on div "Campaigns 7" at bounding box center [53, 174] width 75 height 15
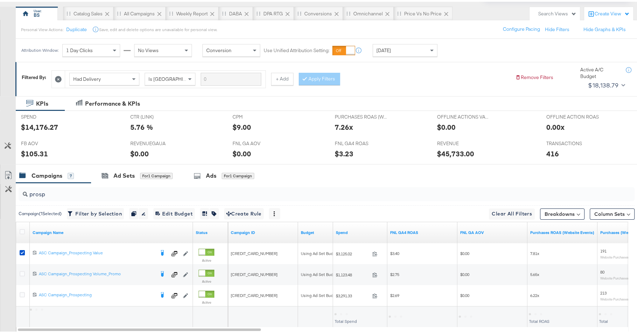
click at [25, 228] on div at bounding box center [23, 231] width 7 height 7
click at [60, 193] on input "prosp" at bounding box center [303, 190] width 550 height 14
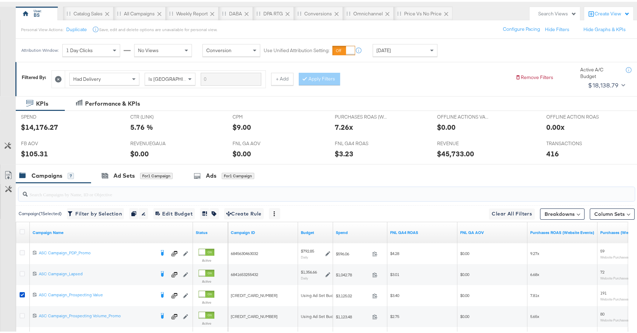
click at [19, 227] on div at bounding box center [23, 231] width 13 height 13
click at [22, 228] on icon at bounding box center [22, 230] width 5 height 5
click at [0, 0] on input "checkbox" at bounding box center [0, 0] width 0 height 0
click at [201, 175] on icon at bounding box center [199, 174] width 7 height 7
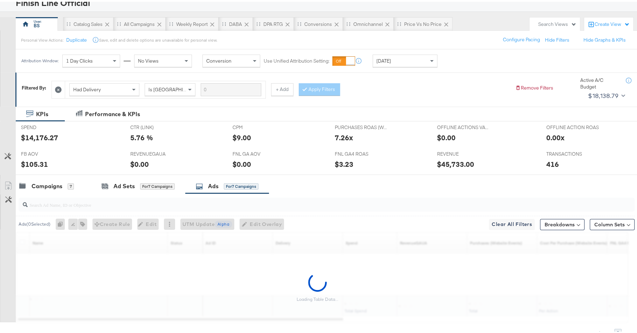
scroll to position [57, 0]
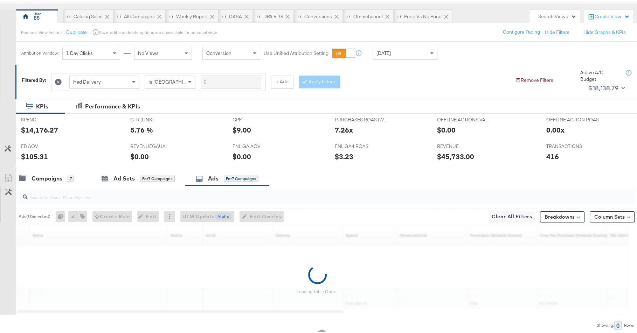
click at [175, 196] on input "search" at bounding box center [303, 193] width 550 height 14
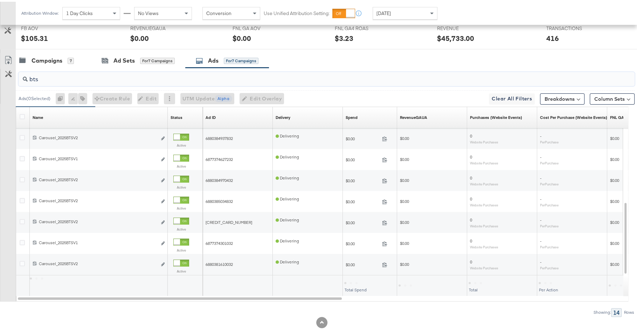
scroll to position [186, 0]
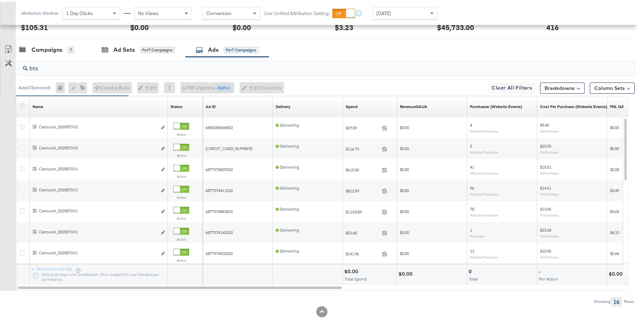
type input "bts"
click at [21, 103] on icon at bounding box center [22, 104] width 5 height 5
click at [0, 0] on input "checkbox" at bounding box center [0, 0] width 0 height 0
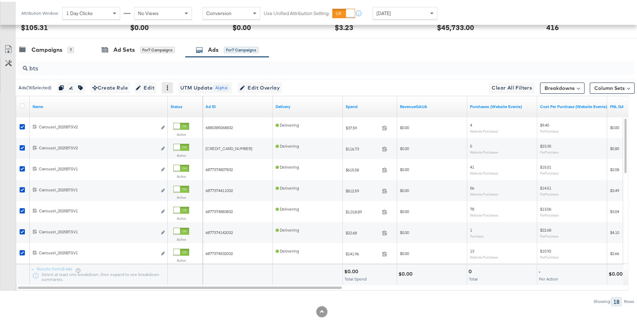
click at [173, 84] on div at bounding box center [167, 86] width 11 height 11
click at [170, 84] on icon at bounding box center [167, 86] width 5 height 5
click at [187, 105] on div "Pause" at bounding box center [192, 108] width 39 height 11
click at [196, 110] on div "Pause" at bounding box center [192, 108] width 39 height 11
click at [320, 74] on div "bts" at bounding box center [325, 66] width 619 height 22
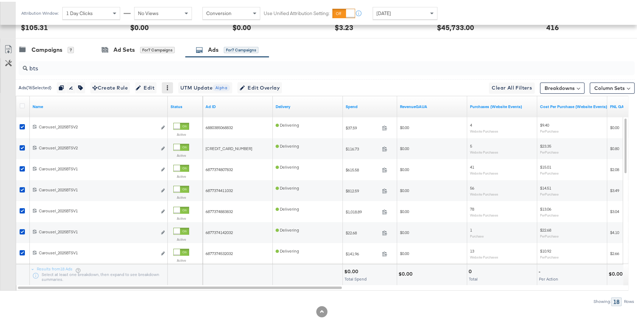
click at [173, 83] on div at bounding box center [167, 86] width 11 height 11
click at [168, 86] on icon at bounding box center [167, 86] width 1 height 5
click at [178, 105] on div "Pause" at bounding box center [192, 108] width 39 height 11
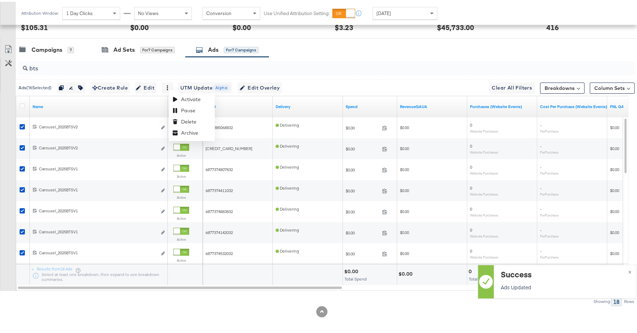
click at [159, 322] on div "KPIs Performance & KPIs Customize KPIs SPEND SPEND $14,176.27 CTR (LINK) CTR (L…" at bounding box center [321, 151] width 643 height 367
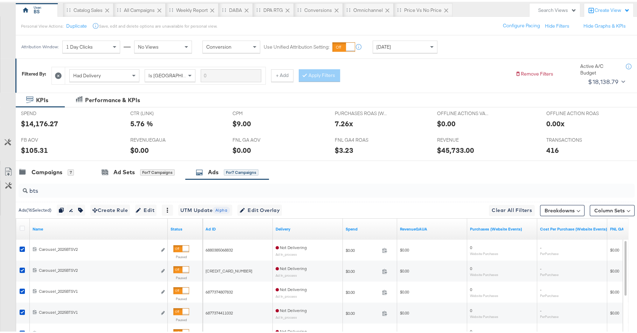
scroll to position [44, 0]
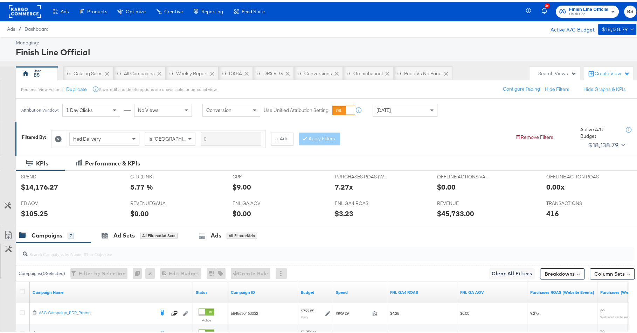
click at [143, 250] on input "search" at bounding box center [303, 250] width 550 height 14
click at [214, 235] on div "Ads" at bounding box center [216, 234] width 11 height 8
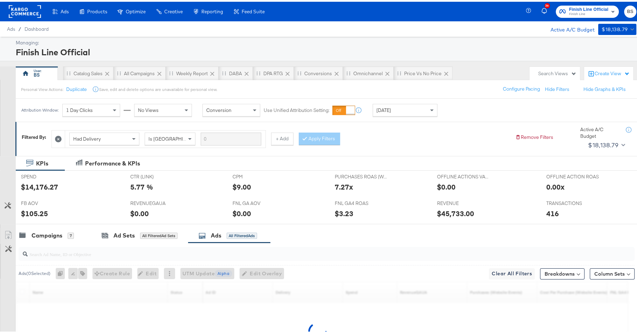
scroll to position [81, 0]
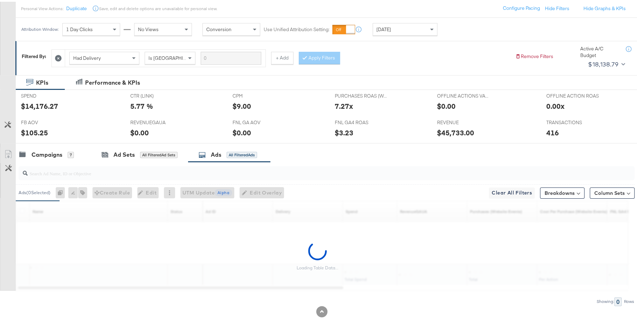
click at [237, 166] on input "search" at bounding box center [303, 169] width 550 height 14
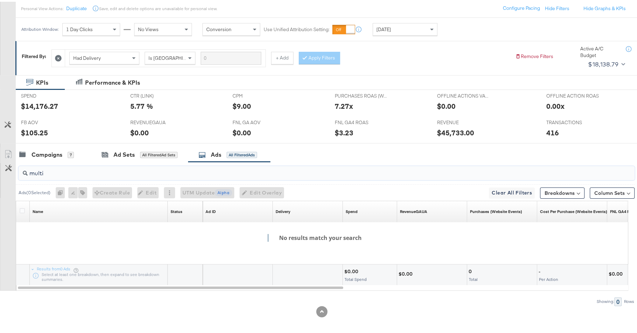
type input "multi"
click at [68, 158] on div "Campaigns 7" at bounding box center [53, 153] width 75 height 15
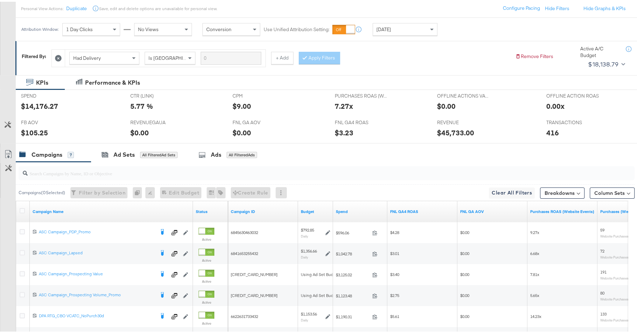
click at [68, 178] on div at bounding box center [327, 171] width 616 height 17
click at [69, 167] on input "search" at bounding box center [303, 169] width 550 height 14
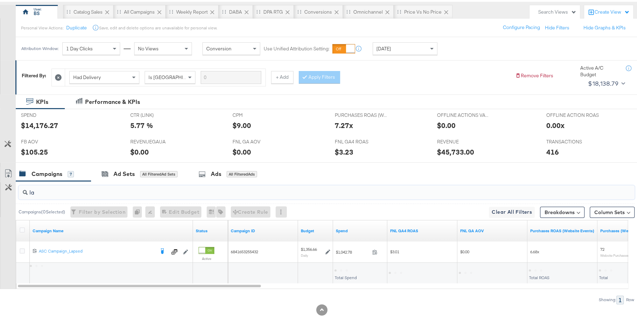
scroll to position [60, 0]
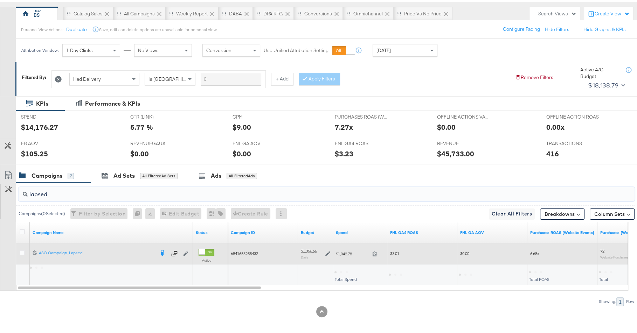
type input "lapsed"
click at [327, 250] on icon at bounding box center [327, 252] width 5 height 5
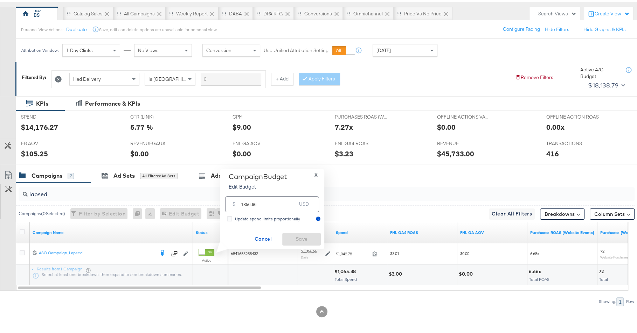
click at [273, 203] on input "1356.66" at bounding box center [268, 199] width 55 height 15
type input "1000"
click at [294, 236] on span "Save" at bounding box center [301, 237] width 33 height 9
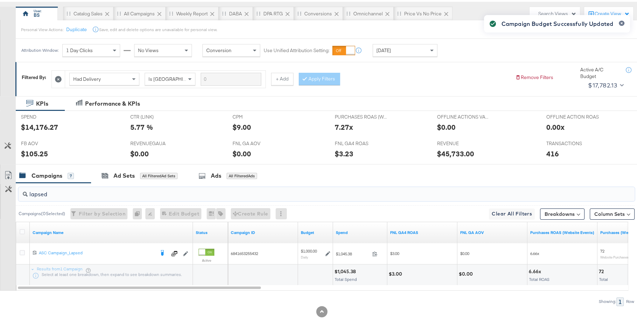
click at [98, 192] on input "lapsed" at bounding box center [303, 190] width 550 height 14
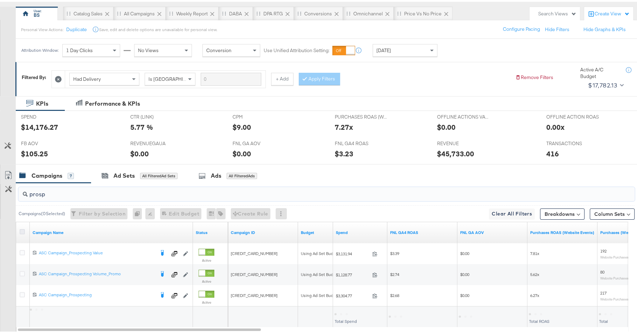
type input "prosp"
click at [22, 229] on icon at bounding box center [22, 230] width 5 height 5
click at [0, 0] on input "checkbox" at bounding box center [0, 0] width 0 height 0
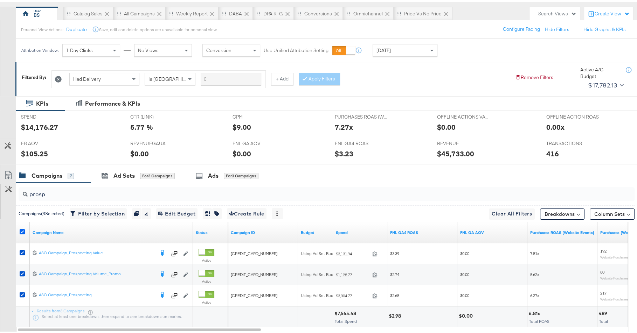
click at [22, 229] on icon at bounding box center [22, 230] width 5 height 5
click at [0, 0] on input "checkbox" at bounding box center [0, 0] width 0 height 0
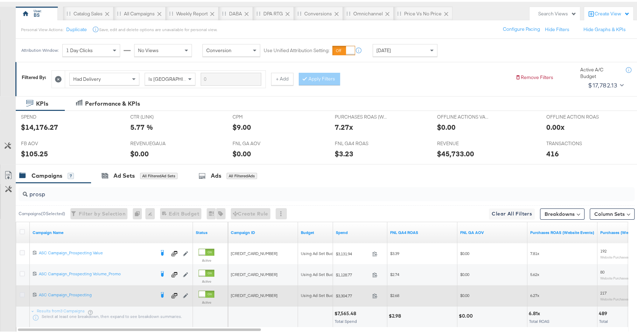
click at [22, 291] on icon at bounding box center [22, 293] width 5 height 5
click at [0, 0] on input "checkbox" at bounding box center [0, 0] width 0 height 0
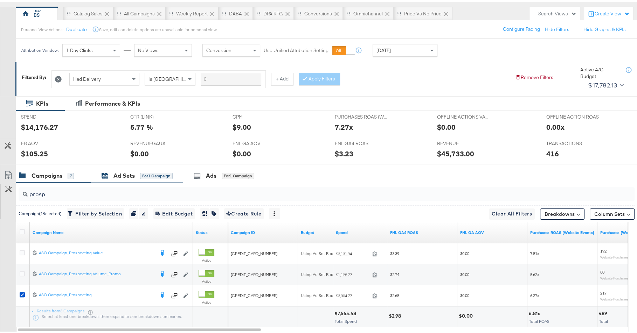
click at [121, 175] on div "Ad Sets" at bounding box center [123, 174] width 21 height 8
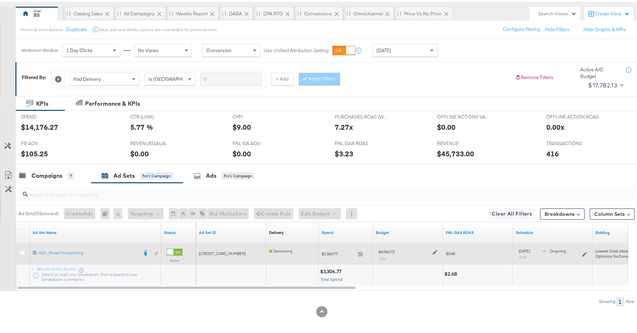
click at [435, 248] on icon at bounding box center [434, 250] width 5 height 5
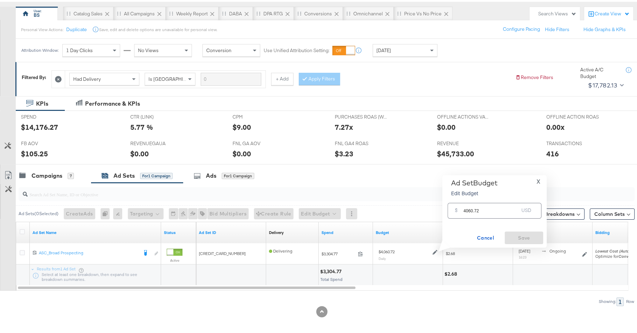
click at [467, 208] on input "4060.72" at bounding box center [490, 206] width 55 height 15
type input "4360.72"
click at [515, 236] on span "Save" at bounding box center [523, 236] width 33 height 9
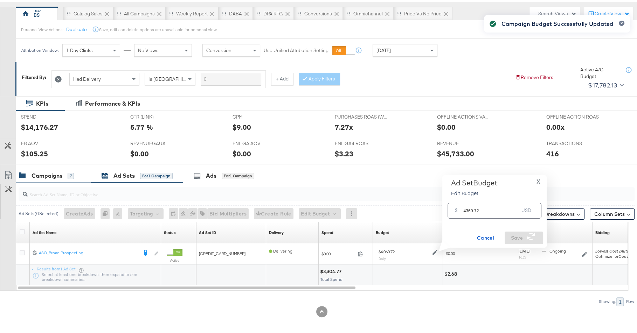
click at [52, 173] on div "Campaigns" at bounding box center [47, 174] width 31 height 8
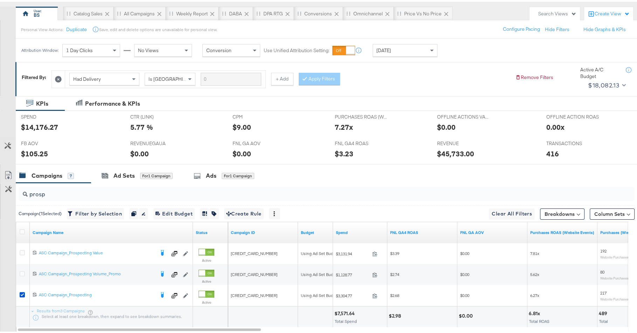
click at [165, 196] on div "prosp" at bounding box center [327, 193] width 616 height 14
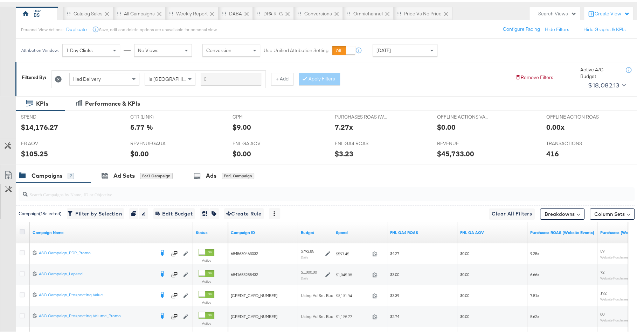
click at [21, 230] on icon at bounding box center [22, 230] width 5 height 5
click at [0, 0] on input "checkbox" at bounding box center [0, 0] width 0 height 0
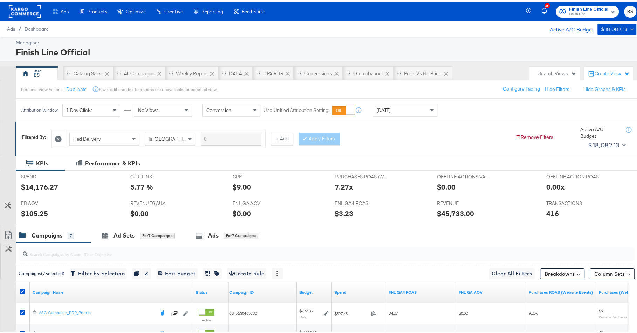
scroll to position [57, 0]
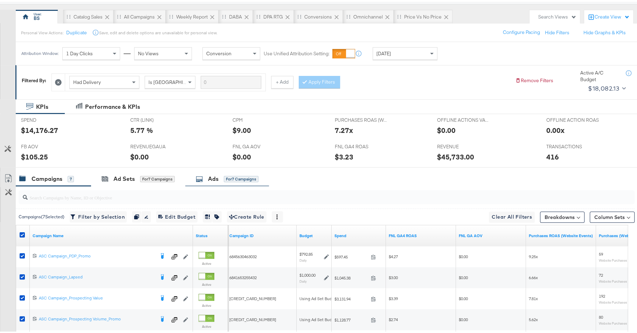
click at [210, 179] on div "Ads" at bounding box center [213, 177] width 11 height 8
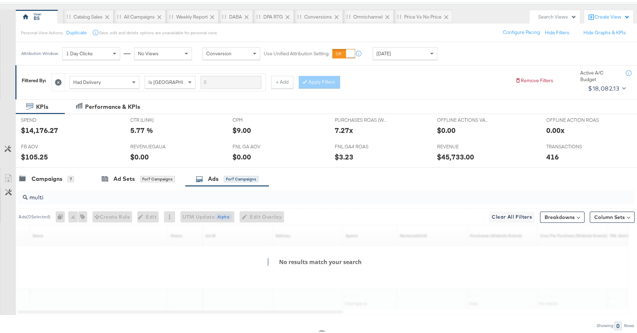
click at [203, 190] on input "multi" at bounding box center [303, 193] width 550 height 14
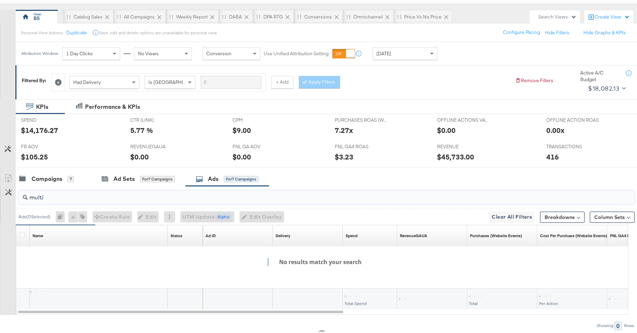
scroll to position [81, 0]
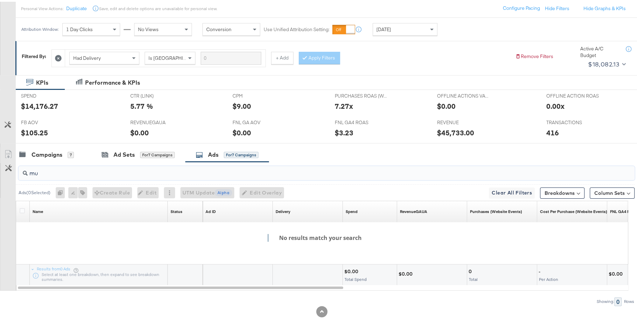
type input "m"
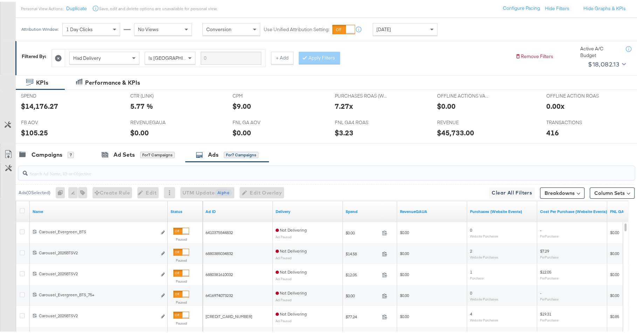
scroll to position [0, 0]
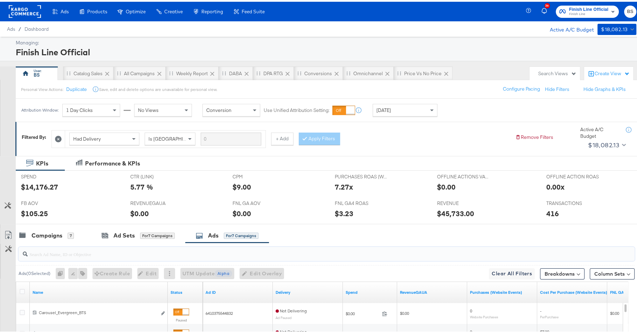
click at [586, 1] on div "36 Finish Line Official Finish Line BS" at bounding box center [585, 10] width 115 height 20
click at [586, 7] on span "Finish Line Official" at bounding box center [588, 7] width 39 height 7
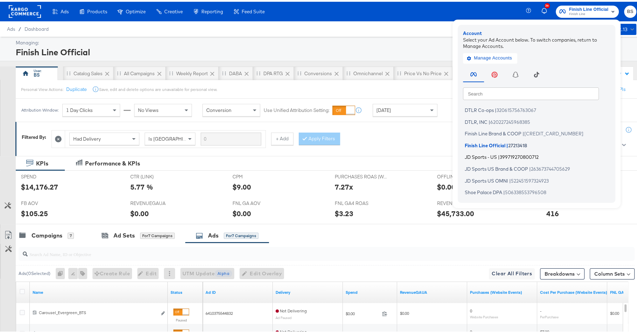
click at [488, 157] on span "JD Sports - US" at bounding box center [481, 156] width 32 height 6
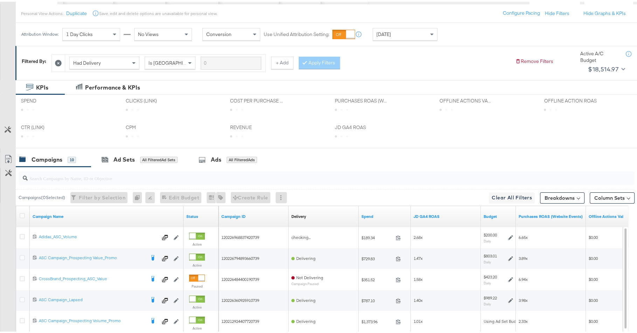
scroll to position [137, 0]
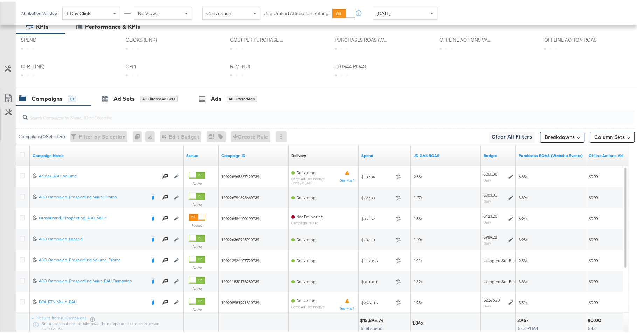
click at [131, 114] on input "search" at bounding box center [303, 113] width 550 height 14
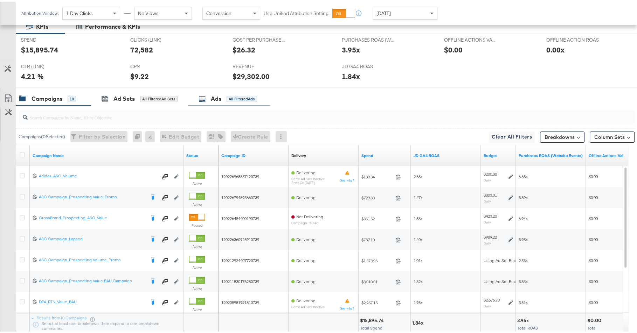
click at [208, 97] on div "Ads All Filtered Ads" at bounding box center [228, 97] width 58 height 8
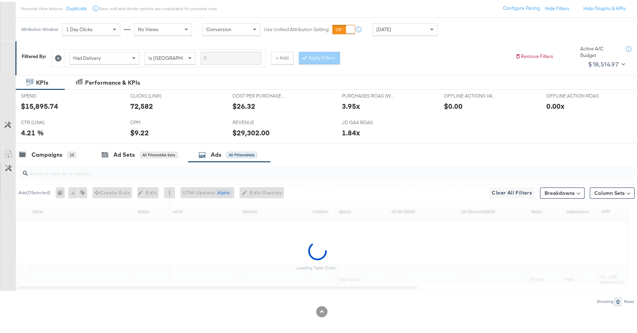
click at [189, 172] on input "search" at bounding box center [303, 169] width 550 height 14
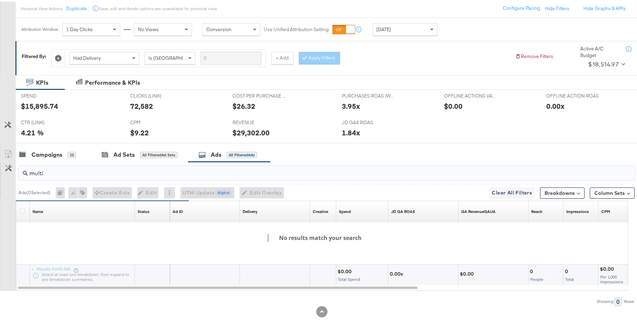
click at [189, 169] on input "multi" at bounding box center [303, 169] width 550 height 14
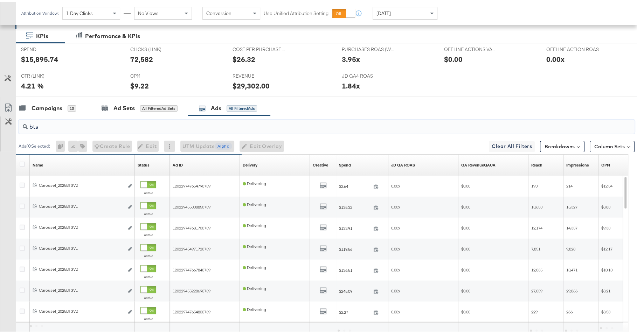
scroll to position [169, 0]
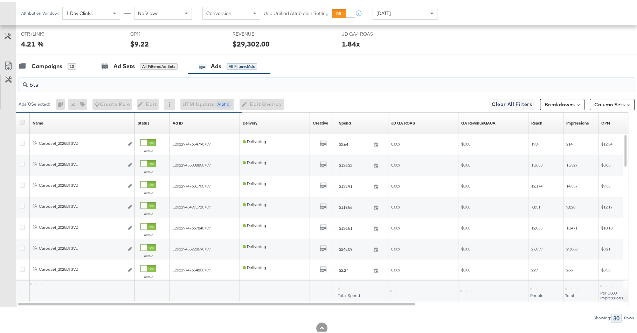
click at [24, 120] on icon at bounding box center [22, 120] width 5 height 5
click at [0, 0] on input "checkbox" at bounding box center [0, 0] width 0 height 0
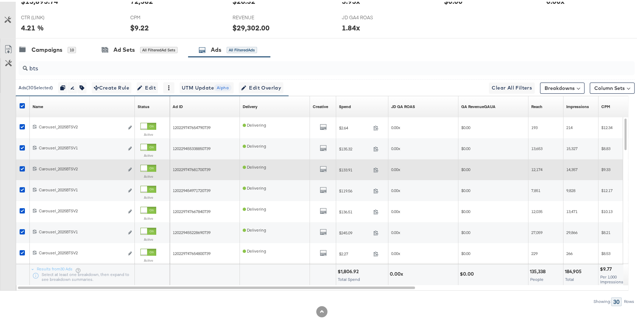
scroll to position [0, 0]
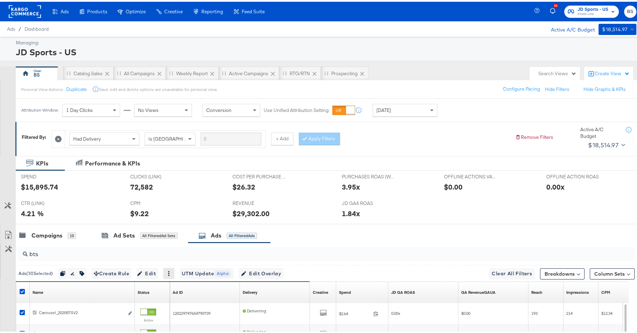
click at [171, 270] on icon at bounding box center [168, 272] width 5 height 5
click at [189, 294] on div "Pause" at bounding box center [193, 294] width 39 height 11
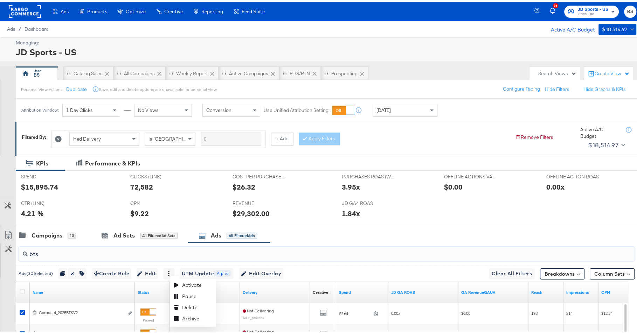
click at [292, 248] on input "bts" at bounding box center [303, 250] width 550 height 14
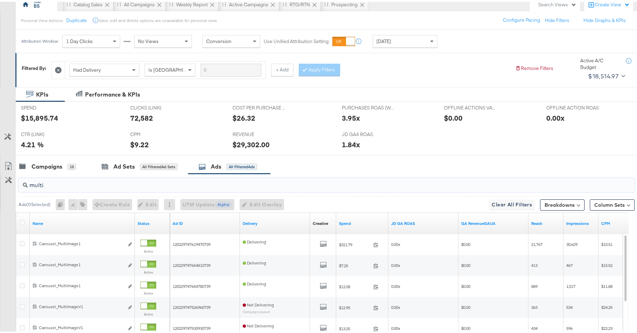
scroll to position [186, 0]
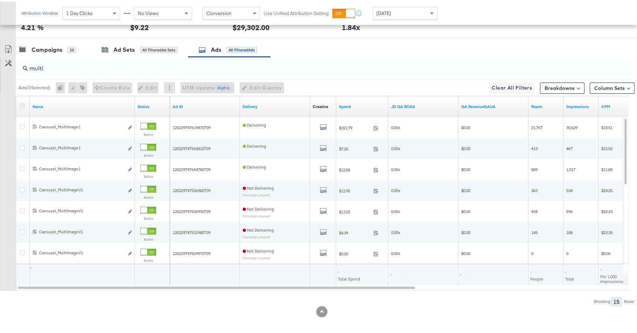
click at [22, 103] on icon at bounding box center [22, 104] width 5 height 5
click at [0, 0] on input "checkbox" at bounding box center [0, 0] width 0 height 0
click at [22, 103] on icon at bounding box center [22, 104] width 5 height 5
click at [0, 0] on input "checkbox" at bounding box center [0, 0] width 0 height 0
click at [22, 103] on icon at bounding box center [22, 104] width 5 height 5
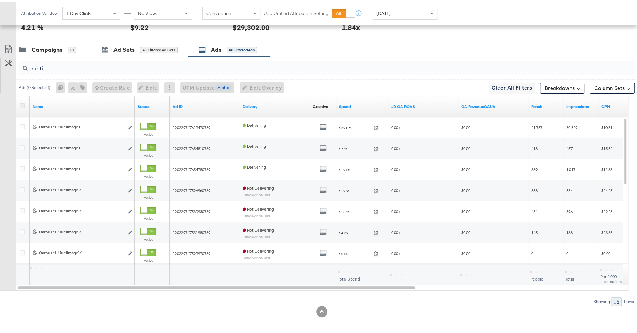
click at [0, 0] on input "checkbox" at bounding box center [0, 0] width 0 height 0
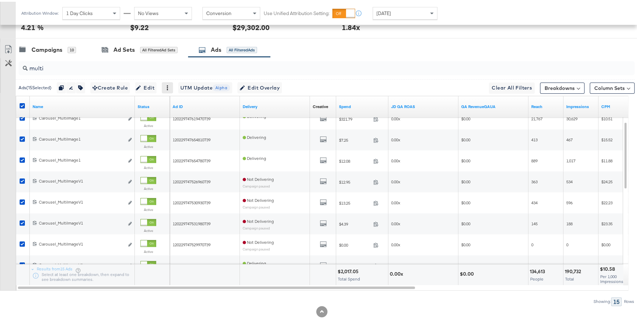
click at [170, 85] on icon at bounding box center [167, 86] width 5 height 5
click at [190, 105] on div "Pause" at bounding box center [192, 108] width 39 height 11
click at [195, 65] on input "multi" at bounding box center [303, 64] width 550 height 14
type input "app"
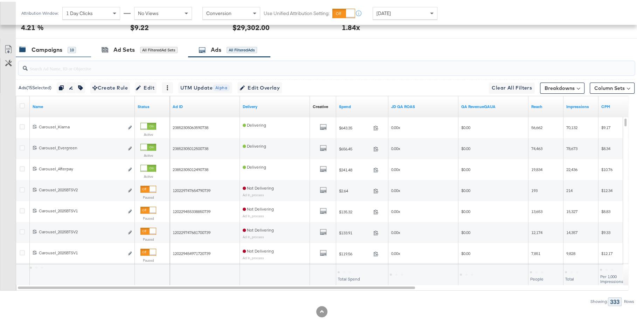
click at [44, 47] on div "Campaigns" at bounding box center [47, 48] width 31 height 8
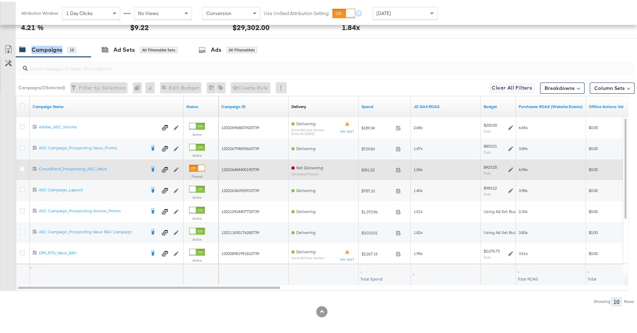
scroll to position [18, 0]
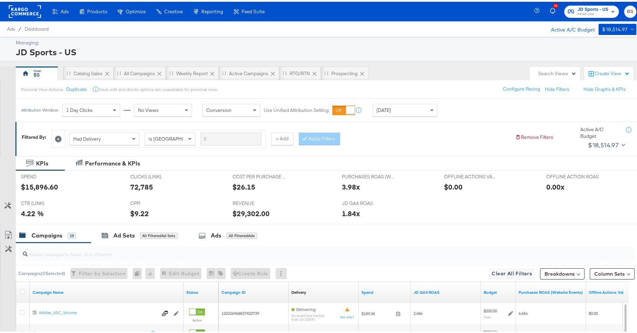
click at [594, 11] on span "Finish Line" at bounding box center [592, 13] width 31 height 6
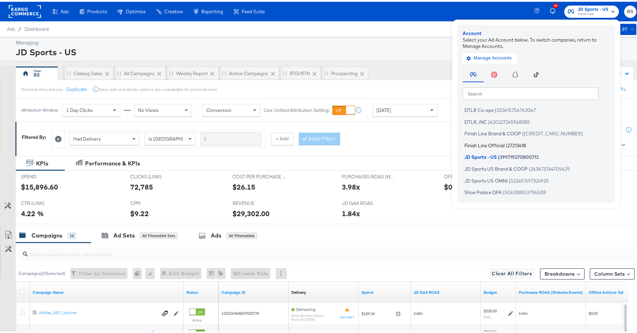
click at [499, 145] on li "Finish Line Official | 27213418" at bounding box center [538, 144] width 151 height 10
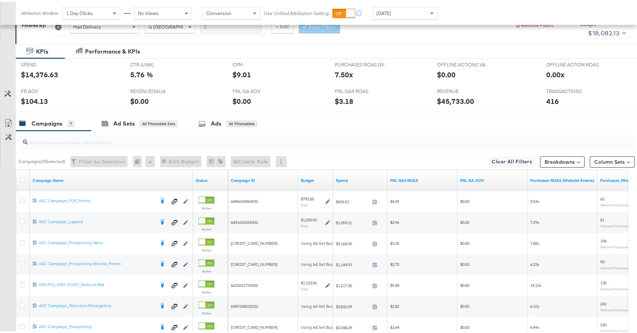
scroll to position [123, 0]
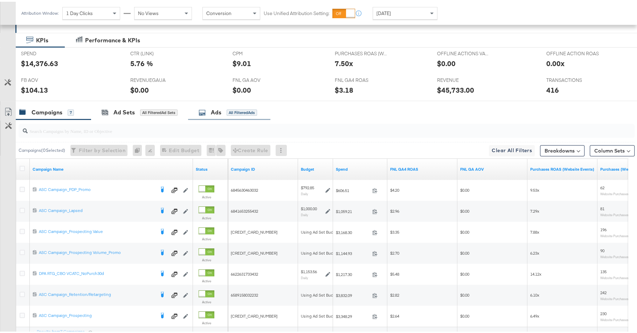
click at [224, 111] on div "Ads All Filtered Ads" at bounding box center [228, 111] width 58 height 8
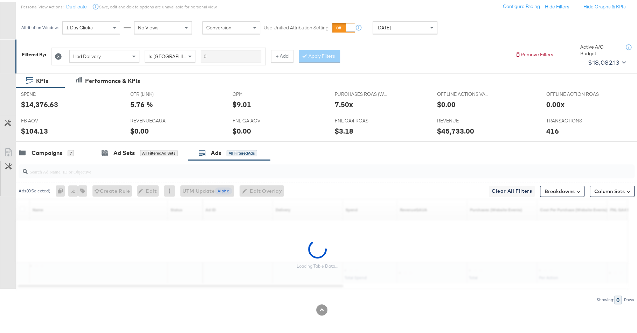
scroll to position [81, 0]
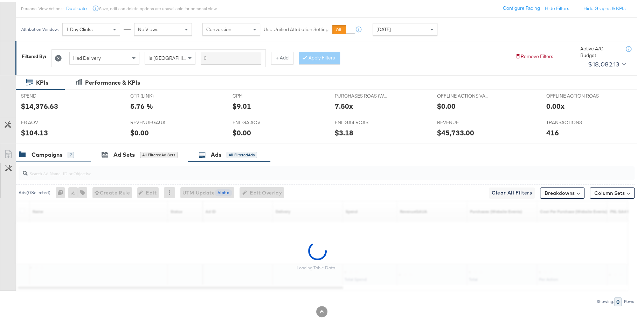
click at [79, 154] on div "Campaigns 7" at bounding box center [49, 153] width 61 height 8
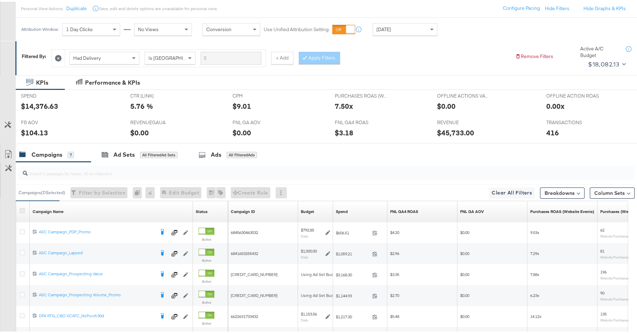
click at [20, 207] on icon at bounding box center [22, 209] width 5 height 5
click at [0, 0] on input "checkbox" at bounding box center [0, 0] width 0 height 0
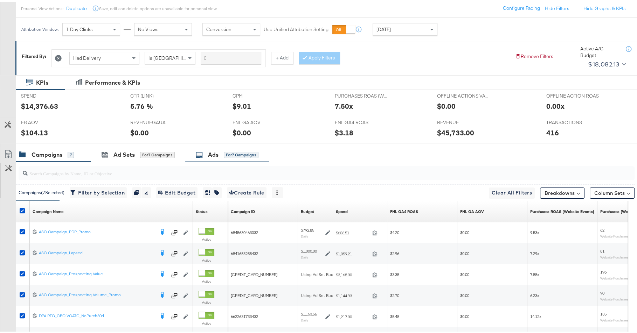
click at [206, 154] on div "Ads for 7 Campaigns" at bounding box center [227, 153] width 63 height 8
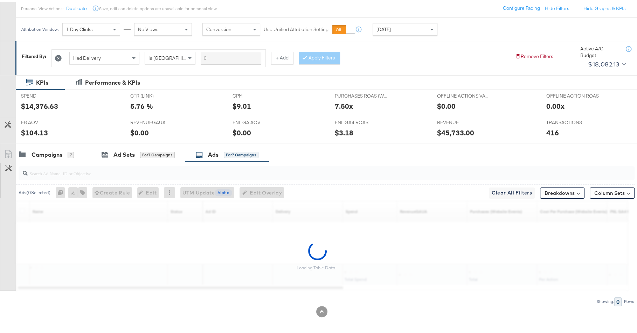
click at [180, 171] on input "search" at bounding box center [303, 169] width 550 height 14
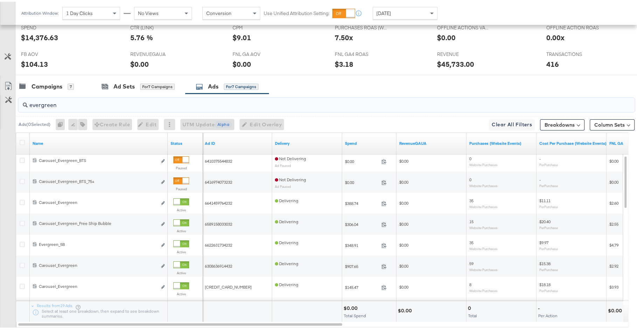
scroll to position [168, 0]
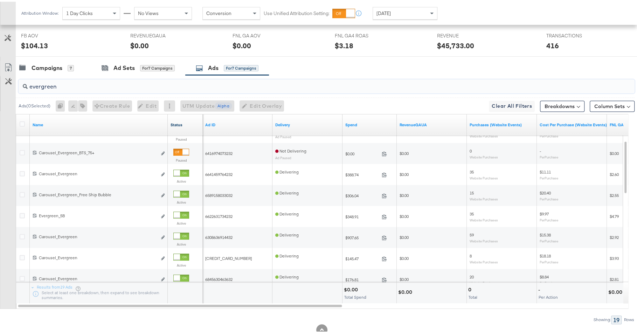
click at [177, 120] on link "Status" at bounding box center [185, 123] width 29 height 6
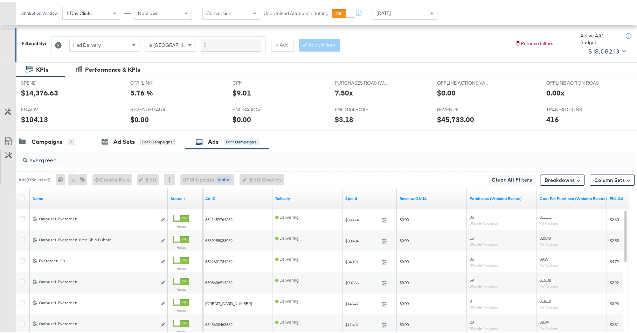
scroll to position [114, 0]
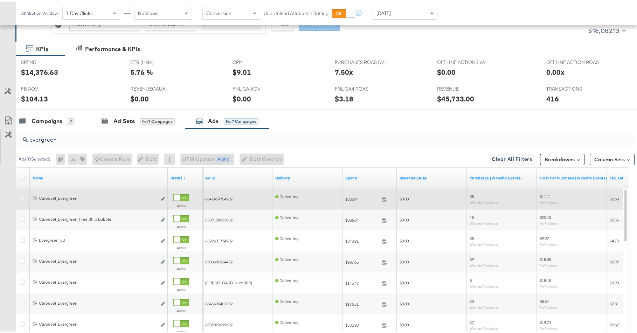
click at [21, 196] on icon at bounding box center [22, 196] width 5 height 5
click at [0, 0] on input "checkbox" at bounding box center [0, 0] width 0 height 0
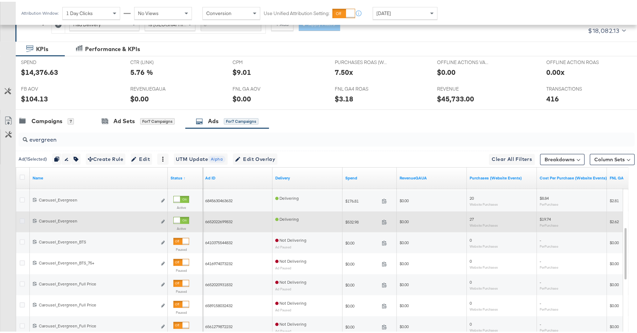
click at [20, 219] on icon at bounding box center [22, 219] width 5 height 5
click at [0, 0] on input "checkbox" at bounding box center [0, 0] width 0 height 0
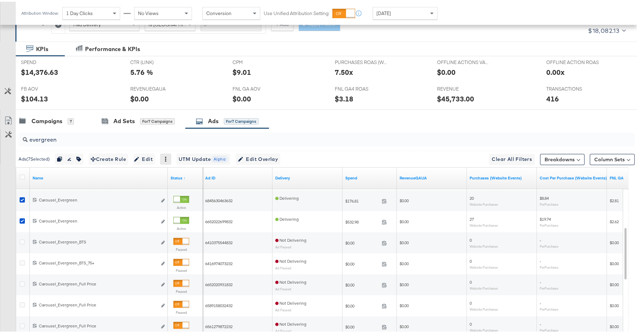
click at [171, 152] on div at bounding box center [165, 157] width 11 height 11
click at [168, 155] on icon at bounding box center [165, 157] width 5 height 5
click at [182, 179] on div "Pause" at bounding box center [190, 180] width 39 height 11
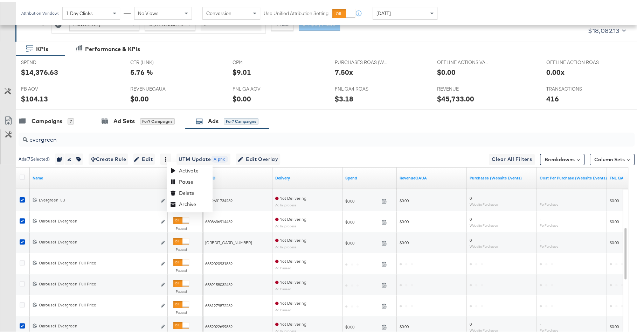
click at [336, 123] on div "Campaigns 7 Ad Sets for 7 Campaigns Ads for 7 Campaigns" at bounding box center [329, 119] width 627 height 15
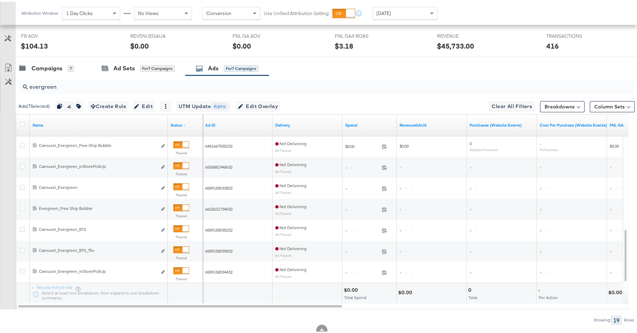
scroll to position [186, 0]
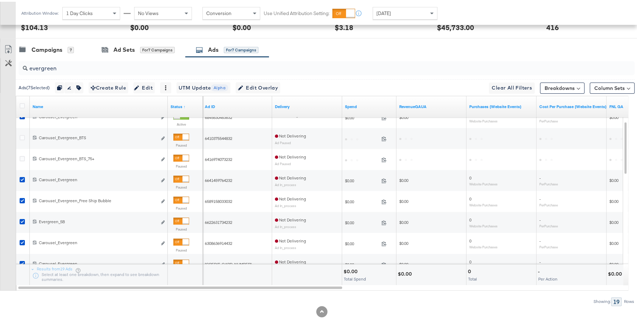
click at [105, 62] on input "evergreen" at bounding box center [303, 64] width 550 height 14
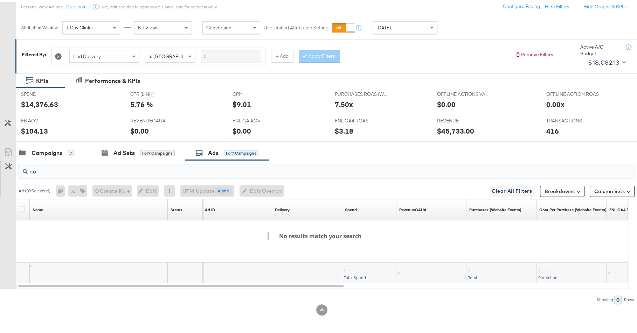
scroll to position [81, 0]
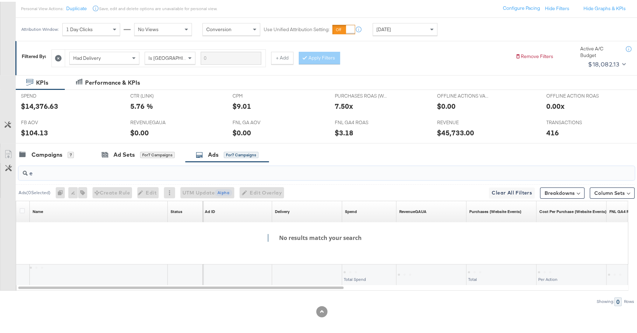
type input "eg"
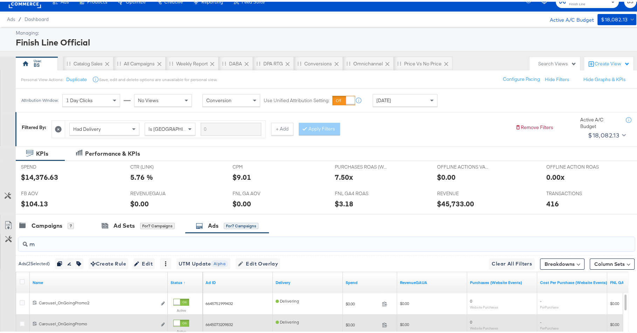
scroll to position [9, 0]
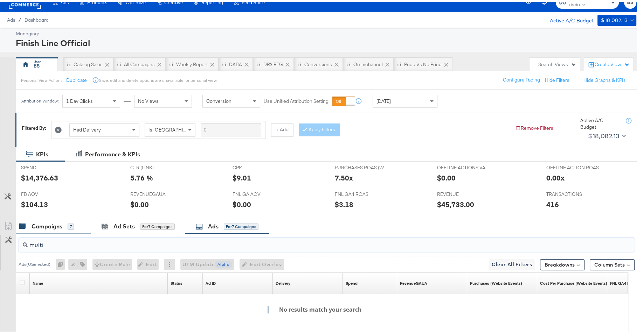
type input "multi"
click at [75, 227] on div "Campaigns 7" at bounding box center [49, 225] width 61 height 8
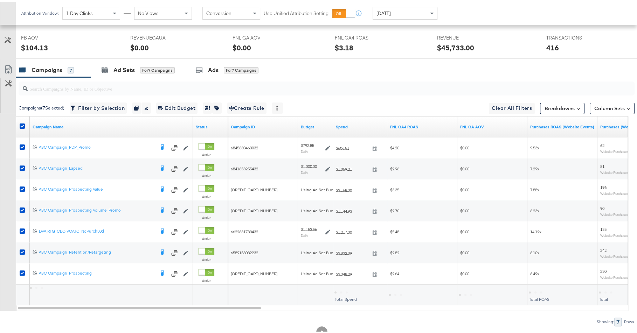
scroll to position [186, 0]
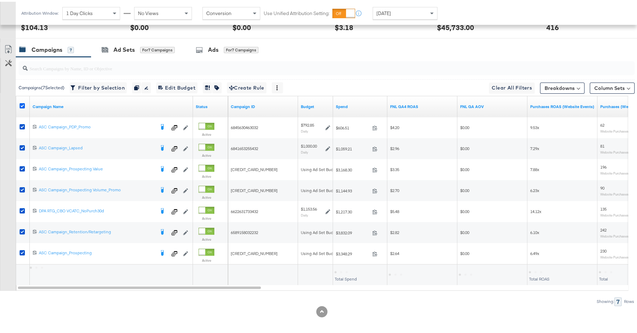
click at [21, 102] on icon at bounding box center [22, 104] width 5 height 5
click at [0, 0] on input "checkbox" at bounding box center [0, 0] width 0 height 0
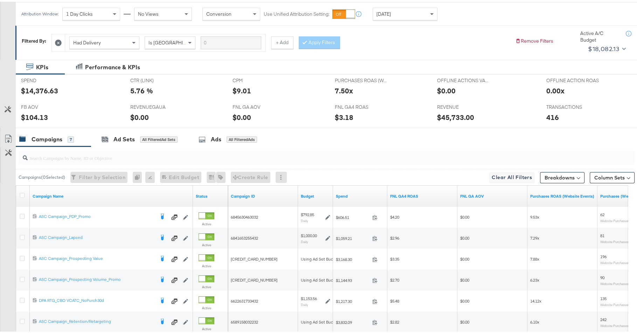
scroll to position [0, 0]
